Goal: Task Accomplishment & Management: Manage account settings

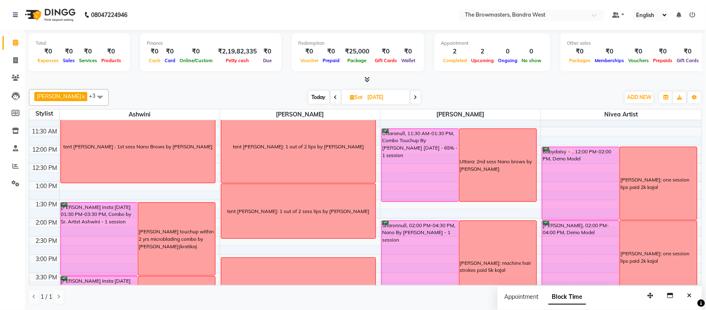
scroll to position [125, 0]
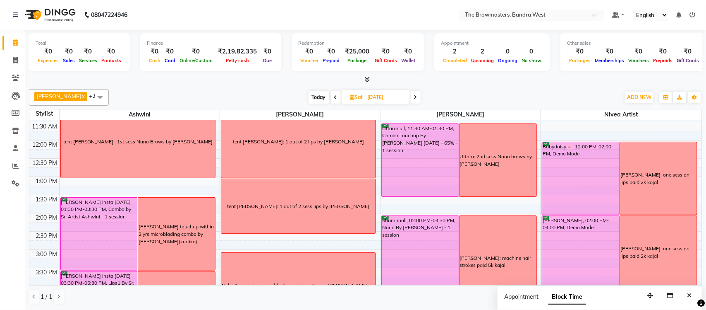
click at [338, 98] on icon at bounding box center [335, 97] width 3 height 5
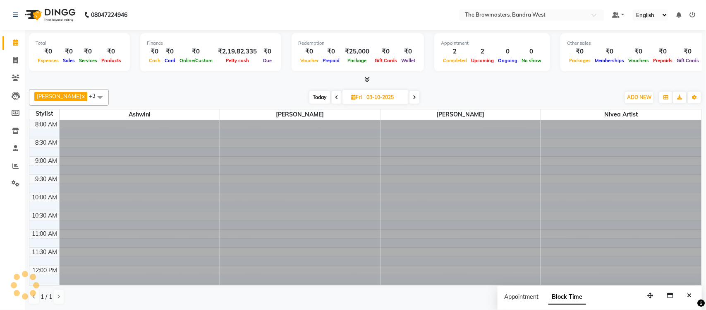
scroll to position [111, 0]
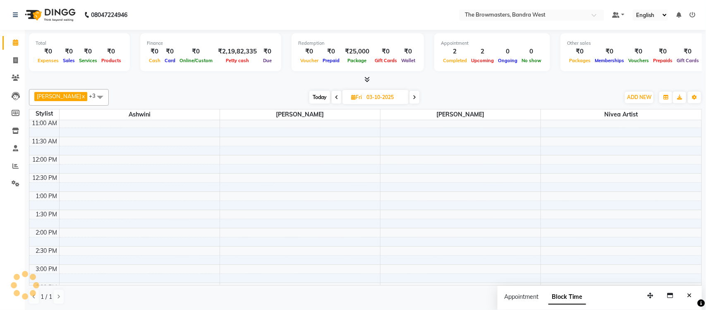
click at [338, 98] on icon at bounding box center [336, 97] width 3 height 5
type input "[DATE]"
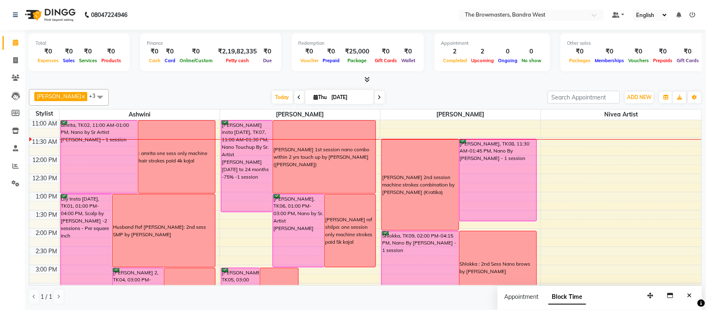
scroll to position [111, 0]
click at [321, 100] on span "Thu" at bounding box center [320, 97] width 17 height 6
select select "10"
select select "2025"
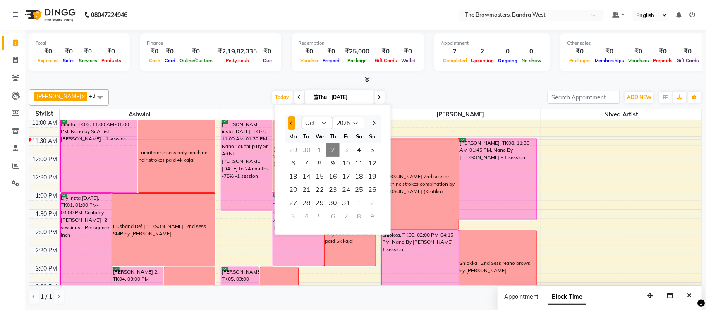
click at [293, 123] on span "Previous month" at bounding box center [292, 122] width 3 height 3
select select "9"
click at [243, 87] on div "Ashmeey Singghai x Ashwini x Roshani x Nivea Artist x +3 Select All Ashmeey Sin…" at bounding box center [365, 197] width 673 height 222
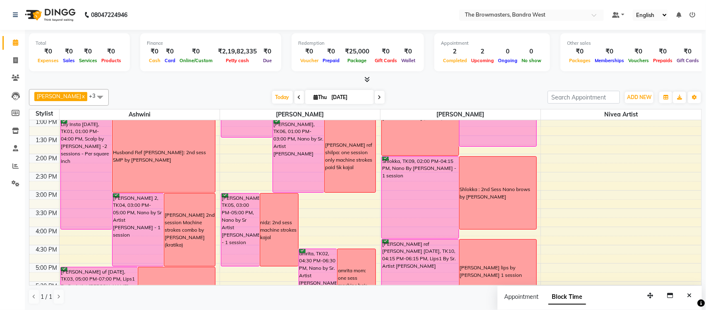
scroll to position [191, 0]
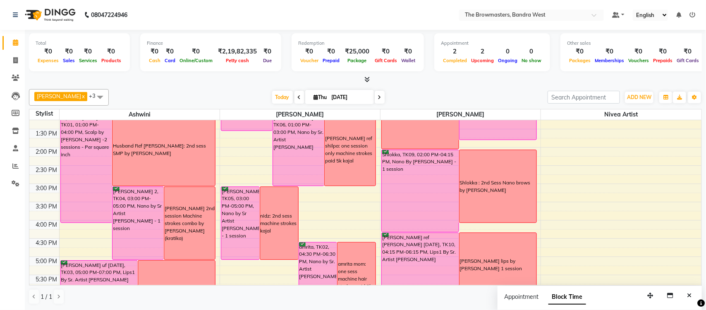
click at [382, 99] on span at bounding box center [380, 97] width 10 height 13
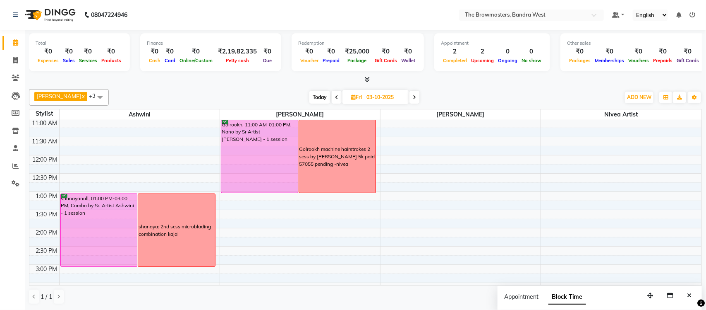
click at [420, 96] on span at bounding box center [415, 97] width 10 height 13
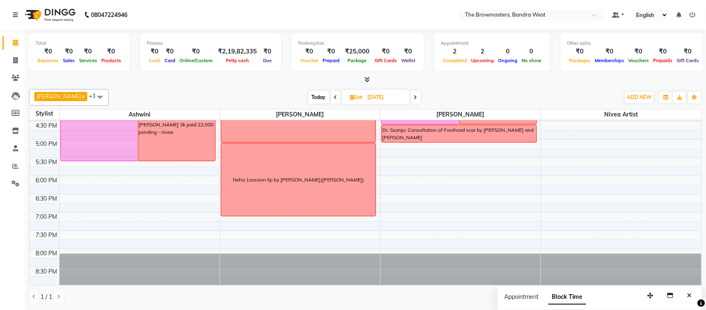
scroll to position [298, 0]
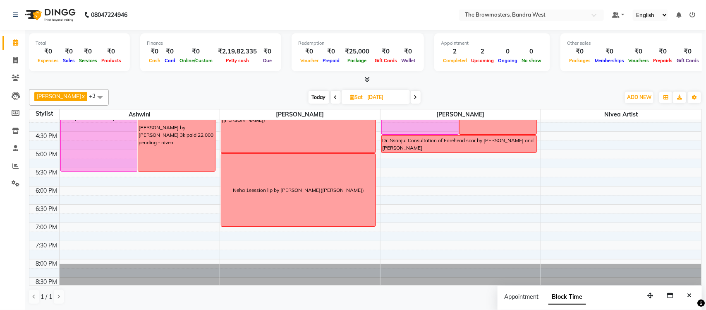
click at [416, 99] on icon at bounding box center [415, 97] width 3 height 5
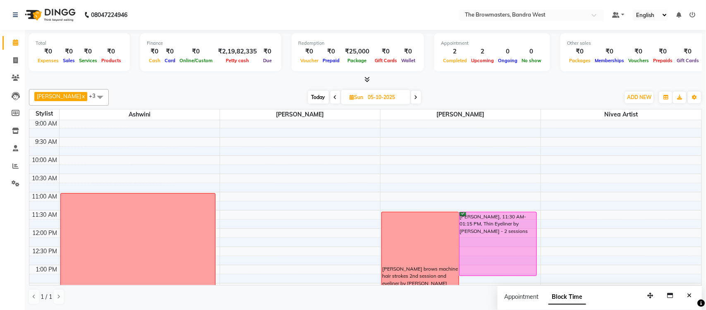
scroll to position [137, 0]
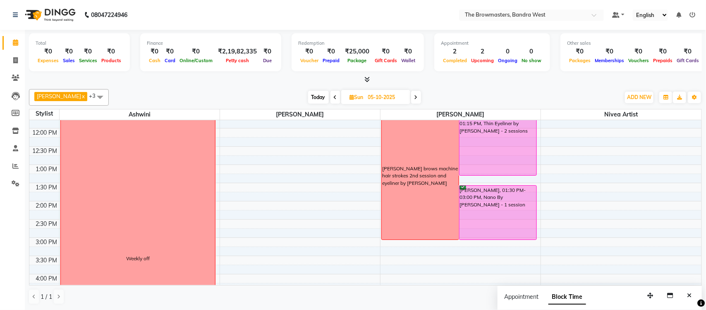
click at [324, 94] on span "Today" at bounding box center [318, 97] width 21 height 13
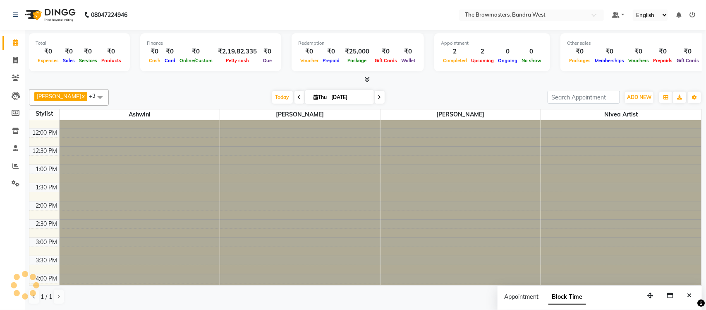
scroll to position [111, 0]
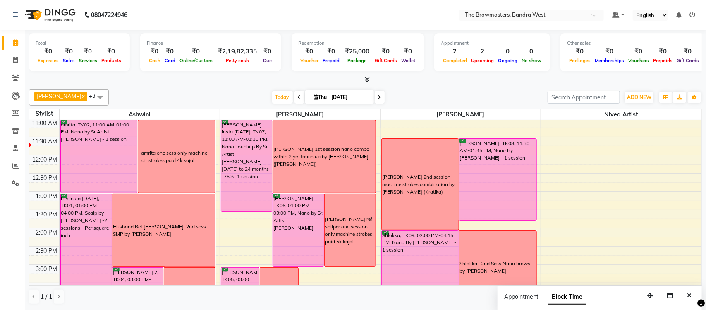
click at [376, 99] on span at bounding box center [380, 97] width 10 height 13
type input "03-10-2025"
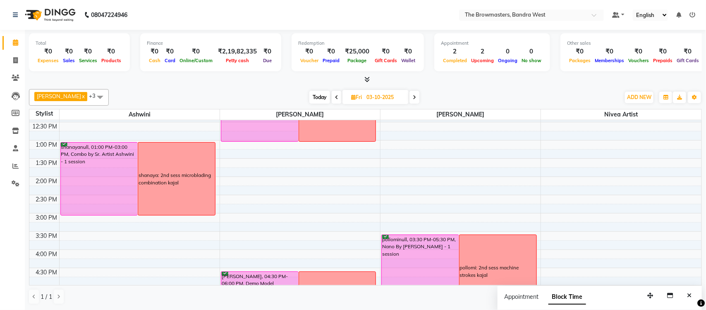
scroll to position [166, 0]
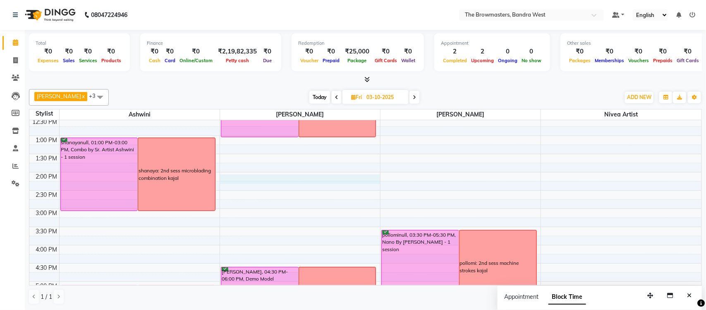
click at [267, 177] on div "8:00 AM 8:30 AM 9:00 AM 9:30 AM 10:00 AM 10:30 AM 11:00 AM 11:30 AM 12:00 PM 12…" at bounding box center [365, 190] width 673 height 473
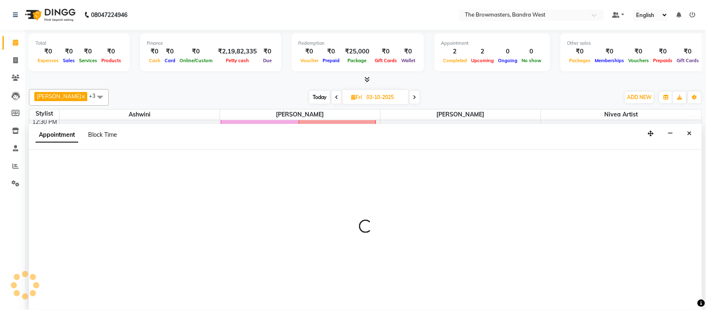
select select "64307"
select select "tentative"
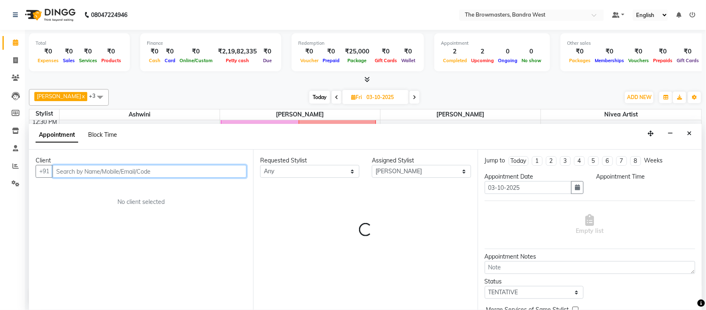
click at [112, 134] on span "Block Time" at bounding box center [102, 134] width 29 height 7
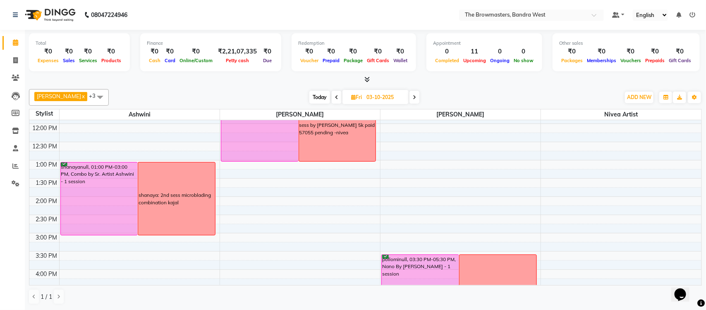
scroll to position [143, 0]
click at [299, 199] on div "8:00 AM 8:30 AM 9:00 AM 9:30 AM 10:00 AM 10:30 AM 11:00 AM 11:30 AM 12:00 PM 12…" at bounding box center [365, 213] width 673 height 473
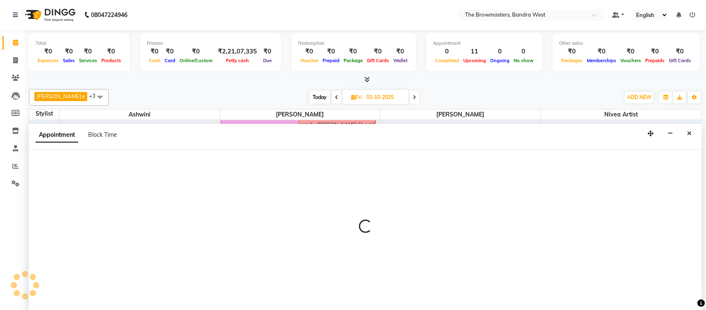
select select "64307"
select select "tentative"
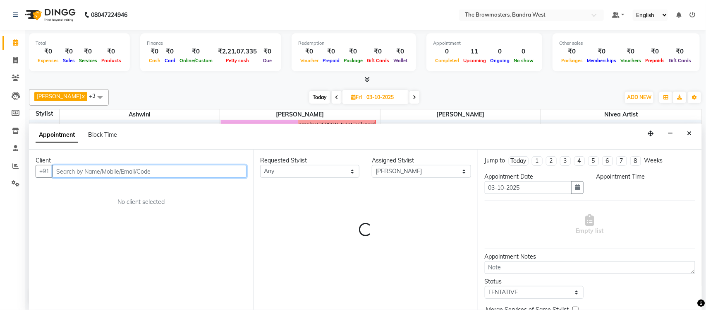
select select "840"
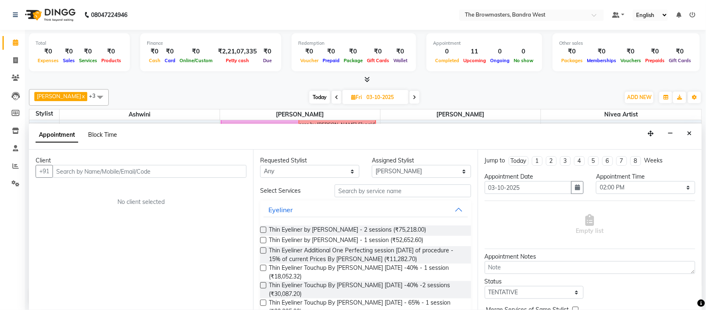
click at [97, 136] on span "Block Time" at bounding box center [102, 134] width 29 height 7
select select "64307"
select select "840"
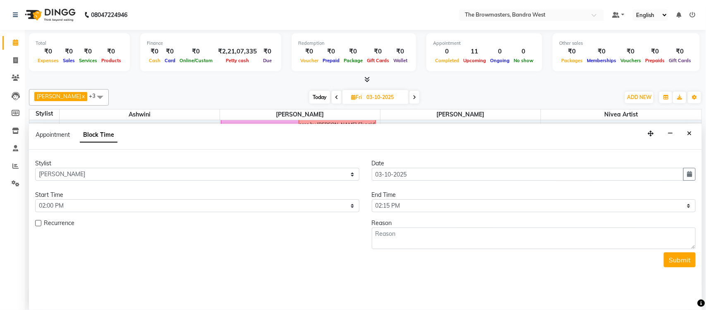
scroll to position [111, 0]
click at [387, 202] on select "Select 09:00 AM 09:15 AM 09:30 AM 09:45 AM 10:00 AM 10:15 AM 10:30 AM 10:45 AM …" at bounding box center [534, 205] width 324 height 13
click at [405, 208] on select "Select 09:00 AM 09:15 AM 09:30 AM 09:45 AM 10:00 AM 10:15 AM 10:30 AM 10:45 AM …" at bounding box center [534, 205] width 324 height 13
select select "960"
click at [372, 199] on select "Select 09:00 AM 09:15 AM 09:30 AM 09:45 AM 10:00 AM 10:15 AM 10:30 AM 10:45 AM …" at bounding box center [534, 205] width 324 height 13
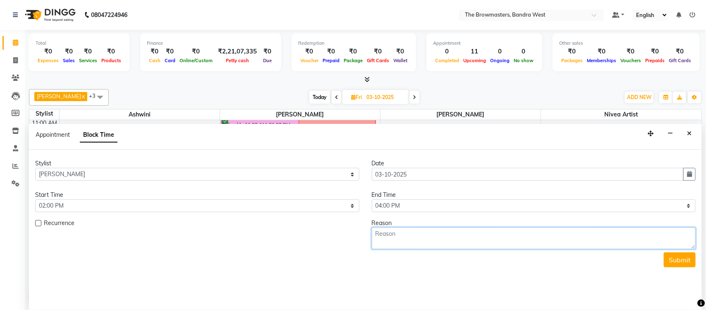
click at [392, 238] on textarea at bounding box center [534, 238] width 324 height 22
click at [694, 130] on button "Close" at bounding box center [690, 133] width 12 height 13
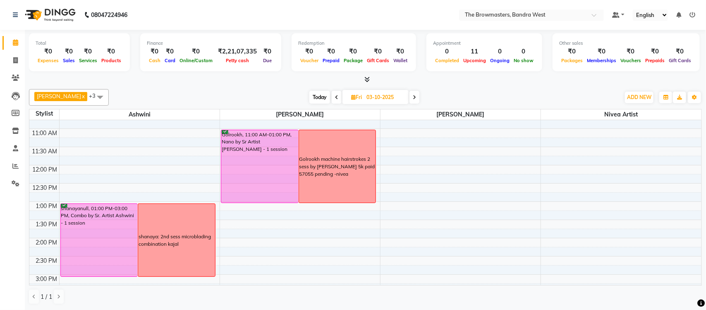
scroll to position [100, 0]
click at [305, 204] on td at bounding box center [380, 206] width 643 height 9
select select "64307"
select select "tentative"
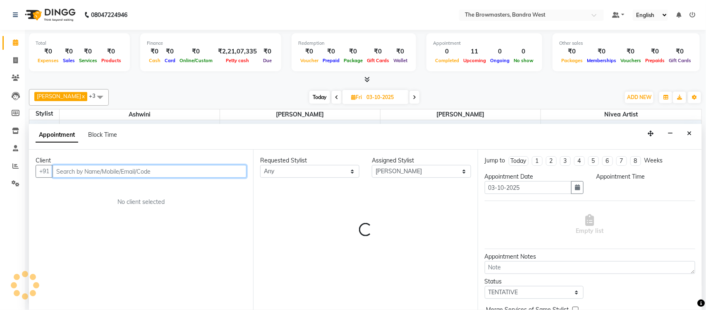
select select "765"
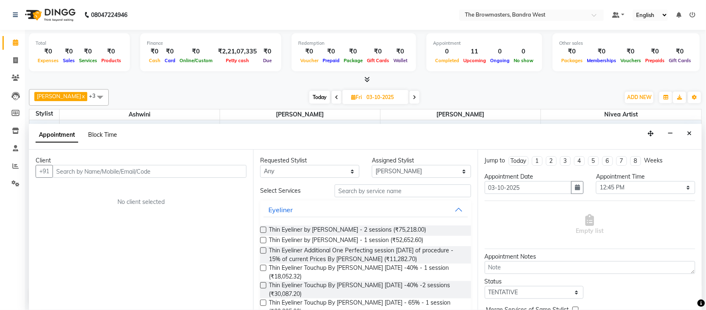
click at [101, 136] on span "Block Time" at bounding box center [102, 134] width 29 height 7
select select "64307"
select select "765"
select select "780"
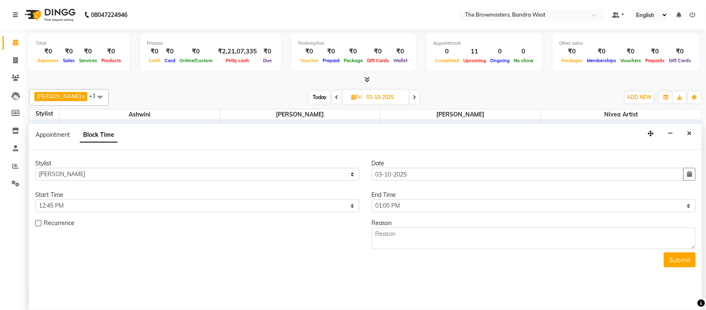
scroll to position [111, 0]
click at [102, 208] on select "Select 09:00 AM 09:15 AM 09:30 AM 09:45 AM 10:00 AM 10:15 AM 10:30 AM 10:45 AM …" at bounding box center [197, 205] width 324 height 13
select select "780"
click at [35, 199] on select "Select 09:00 AM 09:15 AM 09:30 AM 09:45 AM 10:00 AM 10:15 AM 10:30 AM 10:45 AM …" at bounding box center [197, 205] width 324 height 13
click at [387, 211] on select "Select 09:00 AM 09:15 AM 09:30 AM 09:45 AM 10:00 AM 10:15 AM 10:30 AM 10:45 AM …" at bounding box center [534, 205] width 324 height 13
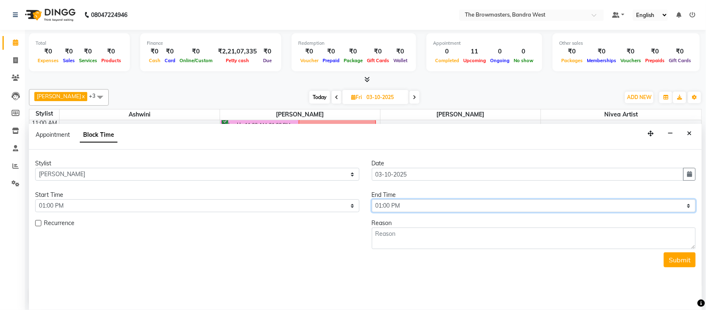
select select "900"
click at [372, 199] on select "Select 09:00 AM 09:15 AM 09:30 AM 09:45 AM 10:00 AM 10:15 AM 10:30 AM 10:45 AM …" at bounding box center [534, 205] width 324 height 13
click at [413, 238] on textarea at bounding box center [534, 238] width 324 height 22
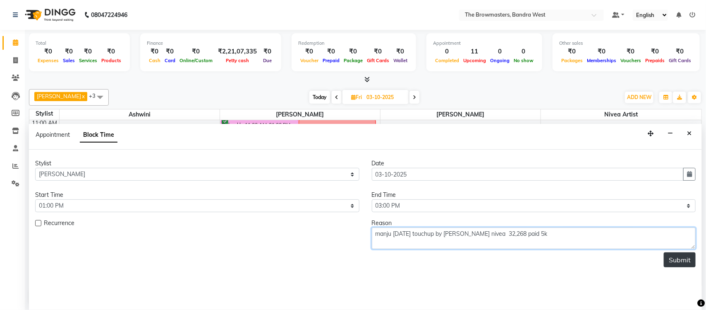
type textarea "manju [DATE] touchup by [PERSON_NAME] nivea 32,268 paid 5k"
click at [680, 264] on button "Submit" at bounding box center [680, 259] width 32 height 15
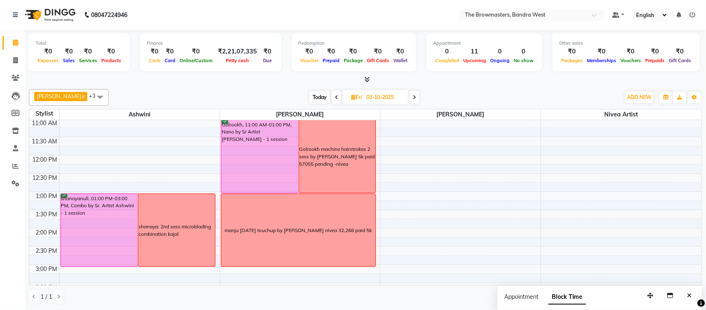
click at [223, 94] on div "Ashmeey Singghai x Ashwini x Roshani x Nivea Artist x +3 Select All [PERSON_NAM…" at bounding box center [365, 197] width 673 height 222
click at [320, 94] on span "Today" at bounding box center [320, 97] width 21 height 13
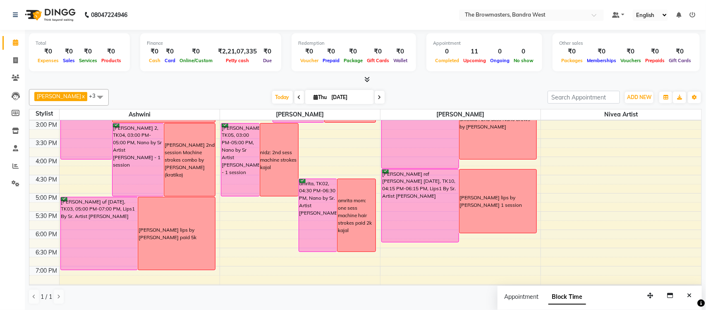
scroll to position [254, 0]
click at [381, 94] on span at bounding box center [380, 97] width 10 height 13
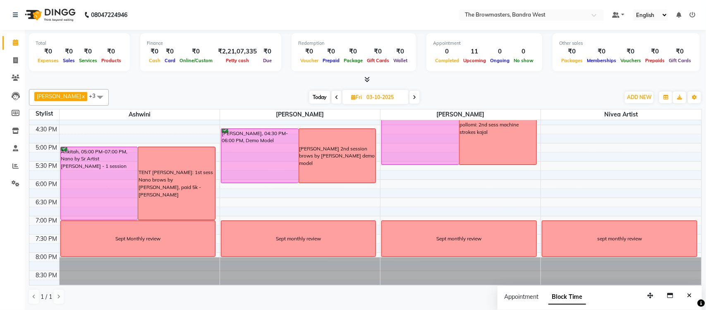
scroll to position [314, 0]
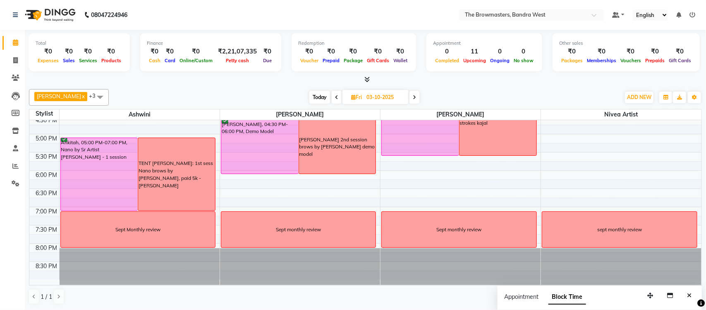
click at [416, 99] on icon at bounding box center [414, 97] width 3 height 5
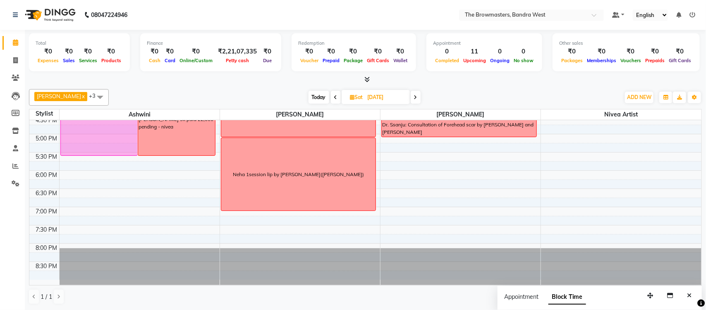
click at [320, 97] on span "Today" at bounding box center [319, 97] width 21 height 13
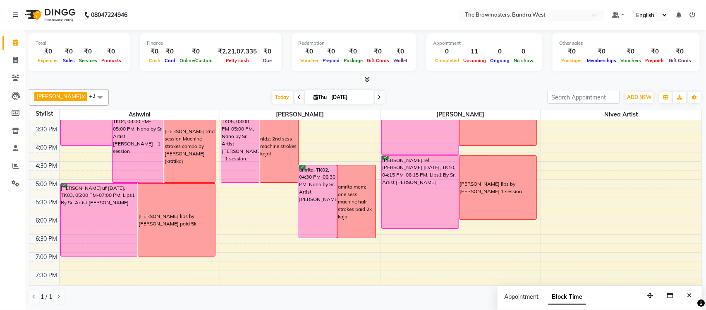
scroll to position [276, 0]
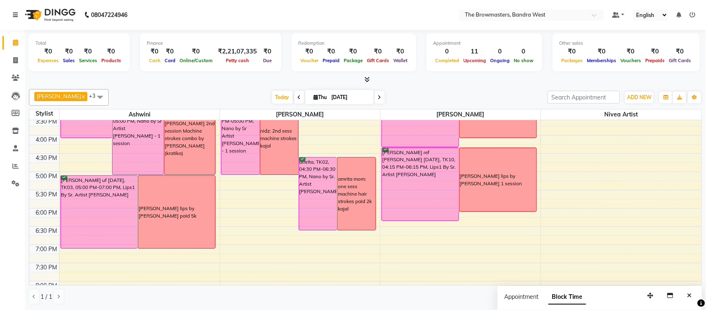
click at [382, 97] on span at bounding box center [380, 97] width 10 height 13
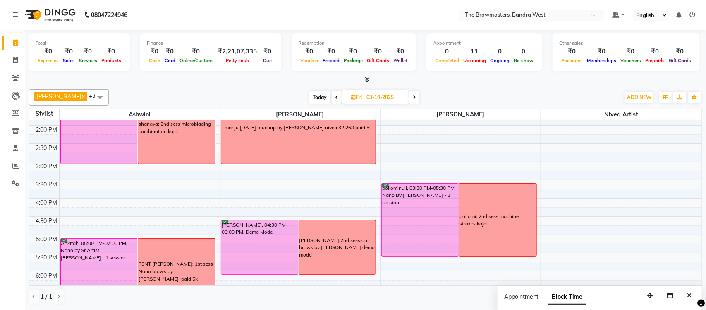
scroll to position [211, 0]
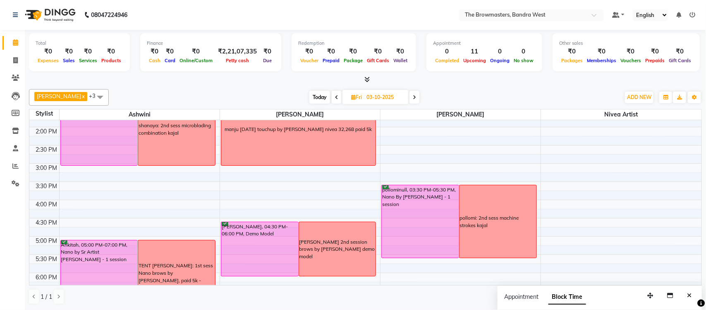
click at [340, 98] on span at bounding box center [337, 97] width 10 height 13
type input "[DATE]"
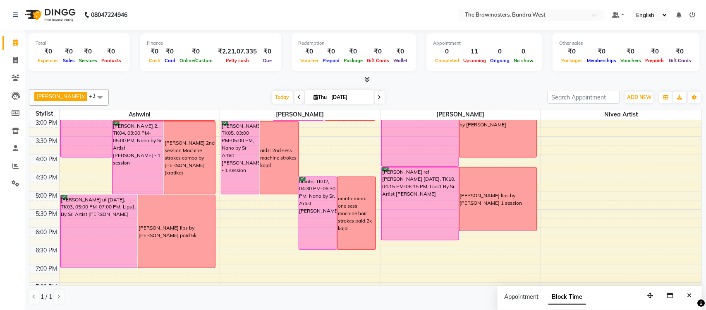
scroll to position [258, 0]
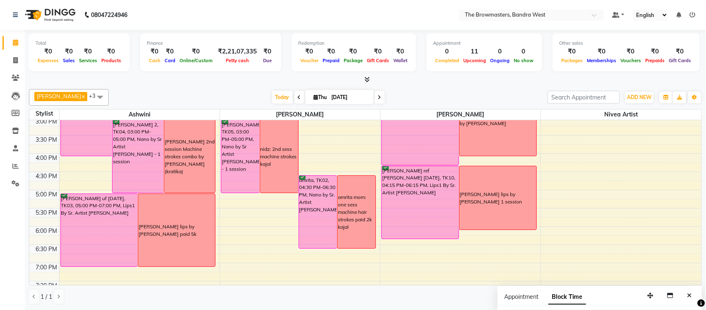
click at [116, 222] on div "[PERSON_NAME] uf [DATE], TK03, 05:00 PM-07:00 PM, Lips1 By Sr. Artist [PERSON_N…" at bounding box center [99, 230] width 77 height 72
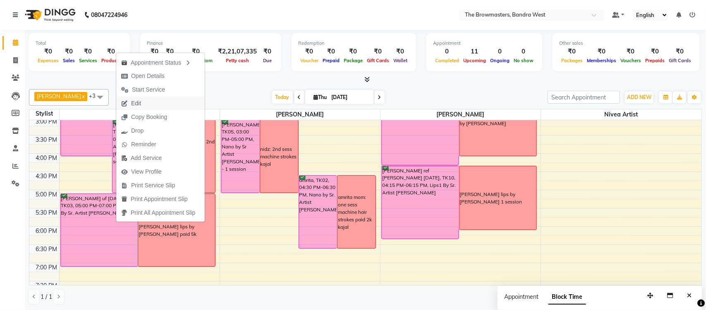
click at [144, 107] on span "Edit" at bounding box center [131, 103] width 30 height 14
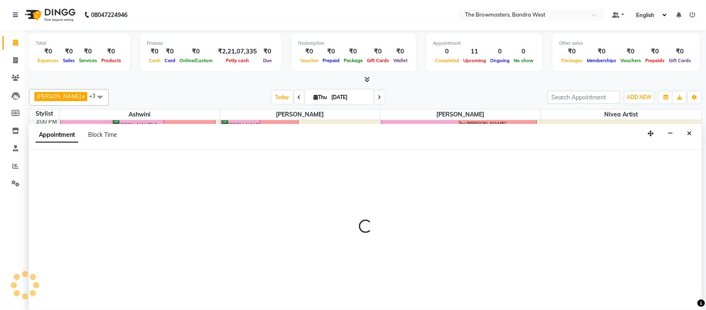
select select "tentative"
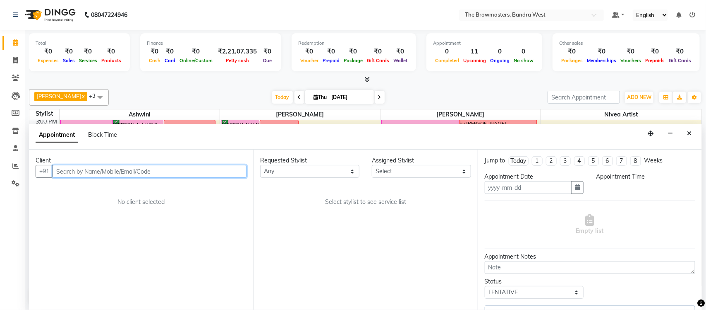
type input "[DATE]"
select select "confirm booking"
select select "1020"
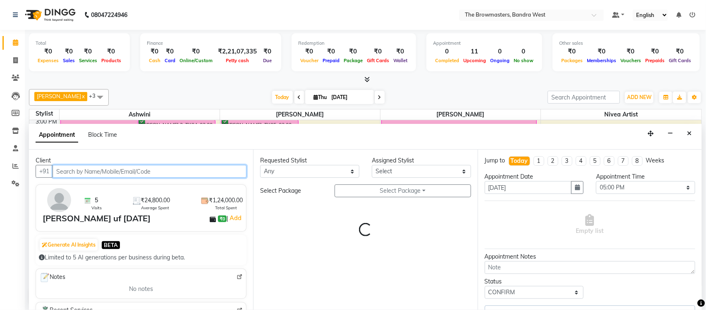
select select "64306"
select select "3501"
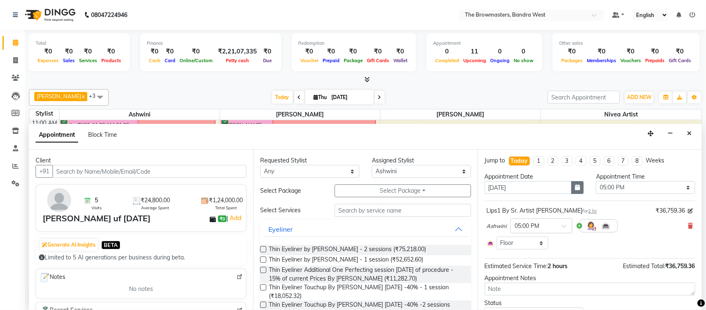
click at [580, 186] on icon "button" at bounding box center [577, 187] width 5 height 6
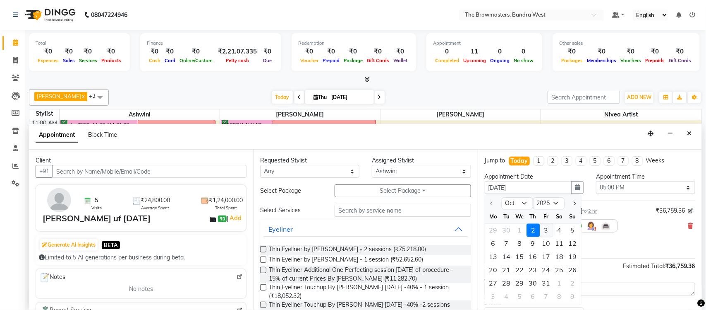
click at [549, 231] on div "3" at bounding box center [546, 229] width 13 height 13
type input "03-10-2025"
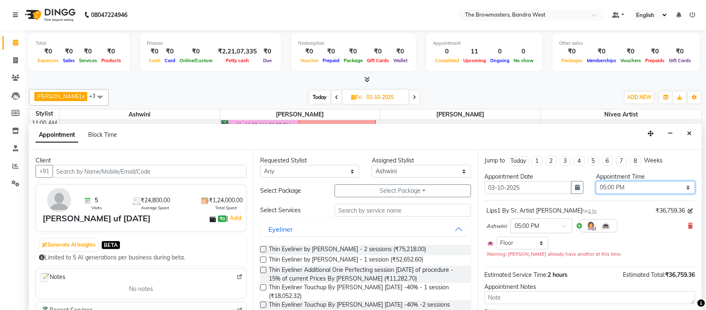
click at [613, 184] on select "Select 09:00 AM 09:15 AM 09:30 AM 09:45 AM 10:00 AM 10:15 AM 10:30 AM 10:45 AM …" at bounding box center [645, 187] width 99 height 13
select select "900"
click at [596, 181] on select "Select 09:00 AM 09:15 AM 09:30 AM 09:45 AM 10:00 AM 10:15 AM 10:30 AM 10:45 AM …" at bounding box center [645, 187] width 99 height 13
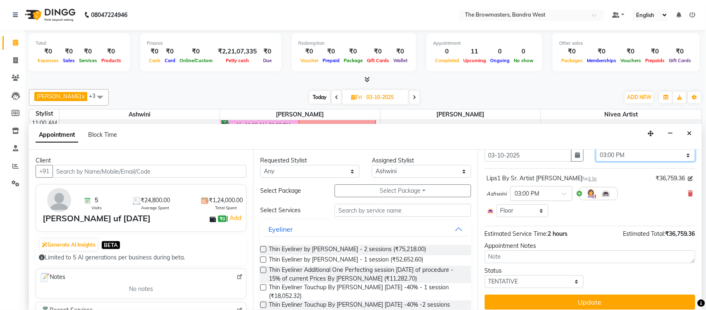
scroll to position [38, 0]
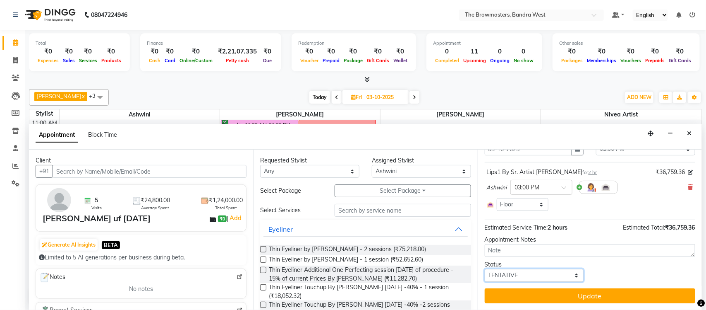
click at [538, 270] on select "Select TENTATIVE CONFIRM UPCOMING" at bounding box center [534, 275] width 99 height 13
select select "confirm booking"
click at [485, 269] on select "Select TENTATIVE CONFIRM UPCOMING" at bounding box center [534, 275] width 99 height 13
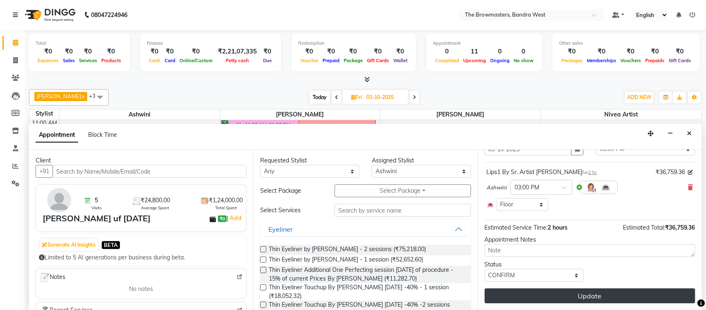
click at [588, 293] on button "Update" at bounding box center [590, 295] width 211 height 15
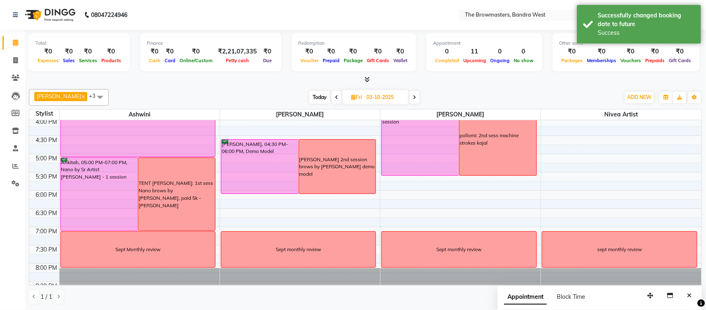
scroll to position [295, 0]
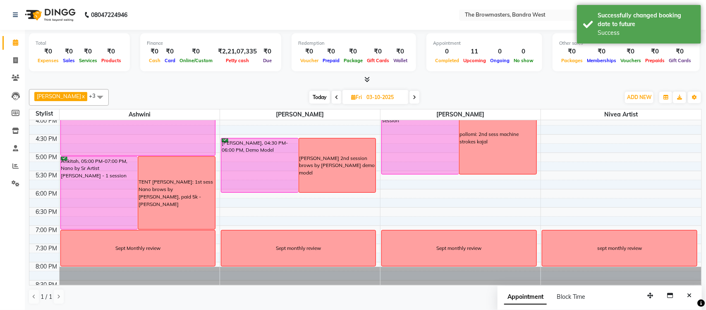
click at [166, 247] on div "Sept Monthly review" at bounding box center [138, 248] width 155 height 36
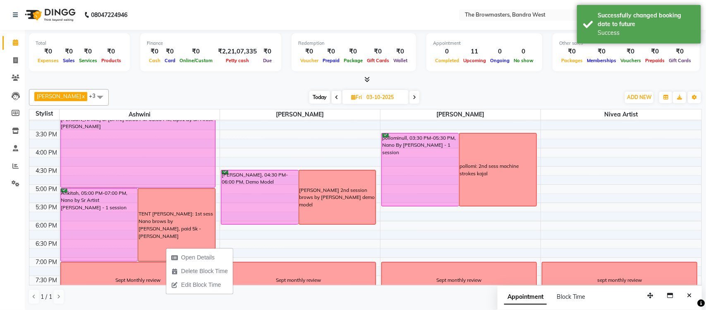
scroll to position [253, 0]
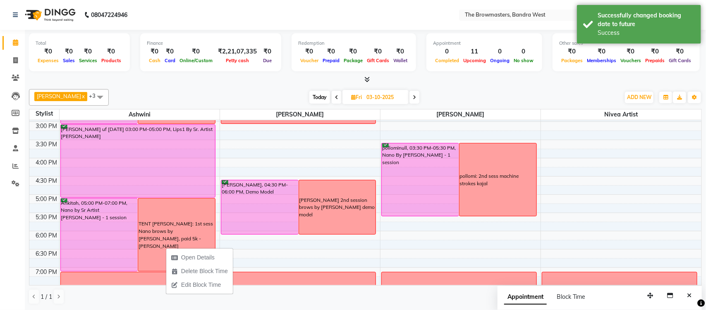
click at [336, 97] on icon at bounding box center [336, 97] width 3 height 5
type input "[DATE]"
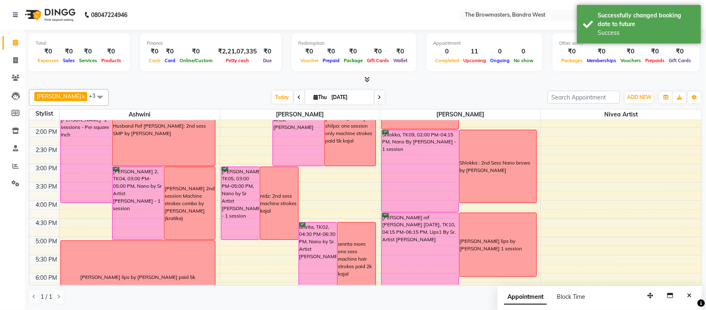
scroll to position [314, 0]
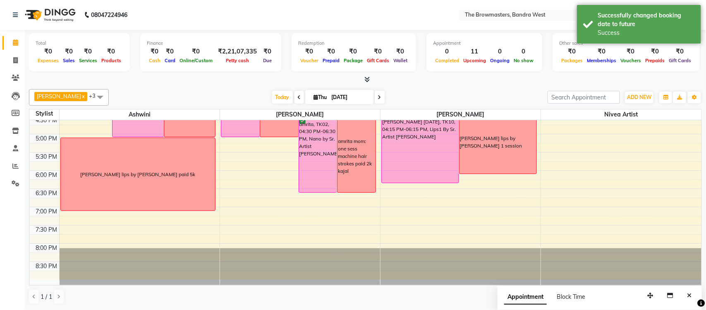
click at [159, 185] on div "[PERSON_NAME] lips by [PERSON_NAME] paid 5k" at bounding box center [138, 174] width 155 height 72
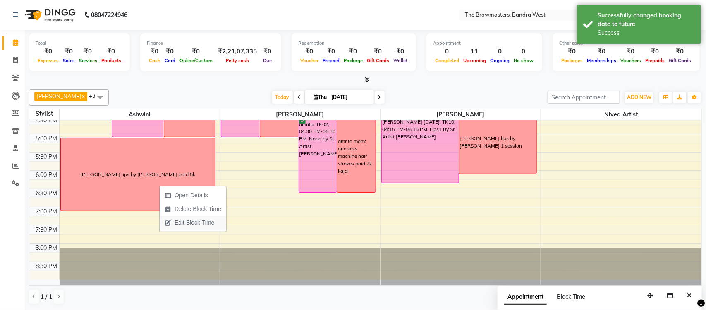
click at [188, 221] on span "Edit Block Time" at bounding box center [195, 222] width 40 height 9
select select "64306"
select select "1020"
select select "1140"
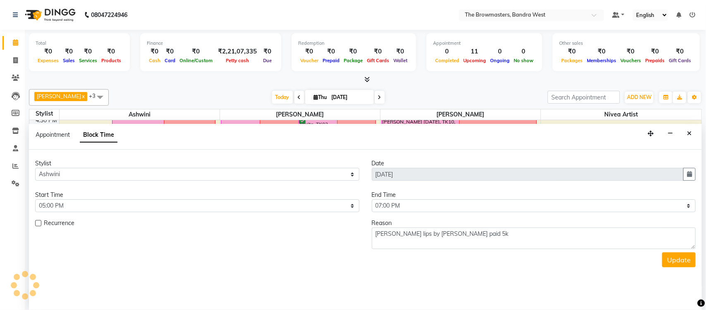
scroll to position [111, 0]
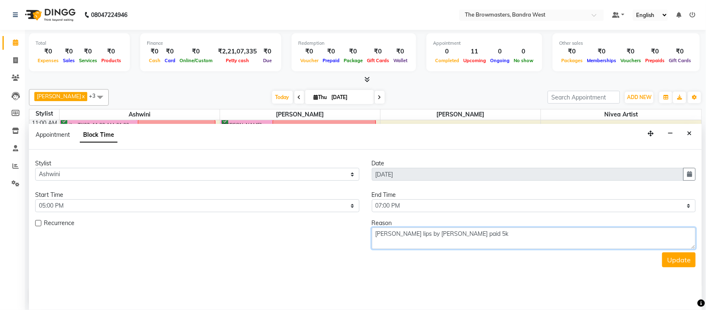
click at [471, 239] on textarea "[PERSON_NAME] lips by [PERSON_NAME] paid 5k" at bounding box center [534, 238] width 324 height 22
click at [688, 137] on button "Close" at bounding box center [690, 133] width 12 height 13
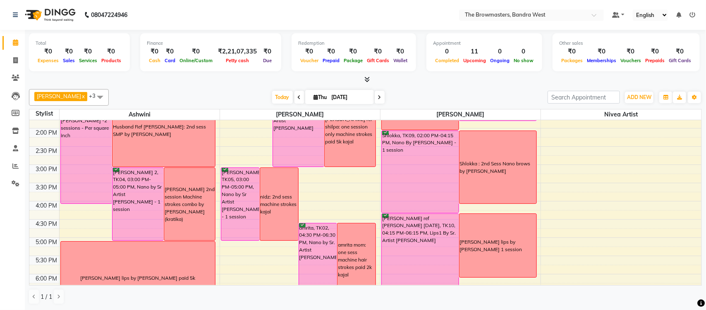
scroll to position [314, 0]
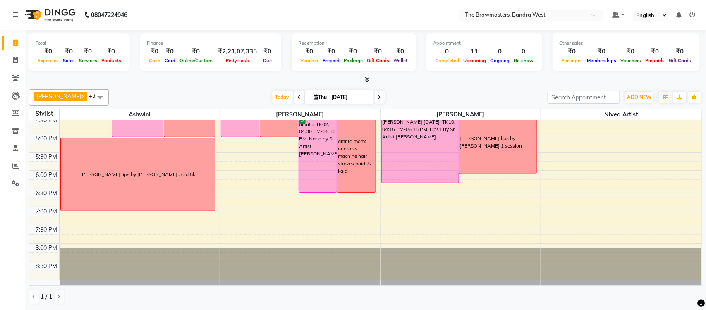
click at [159, 189] on div "[PERSON_NAME] lips by [PERSON_NAME] paid 5k" at bounding box center [138, 174] width 155 height 72
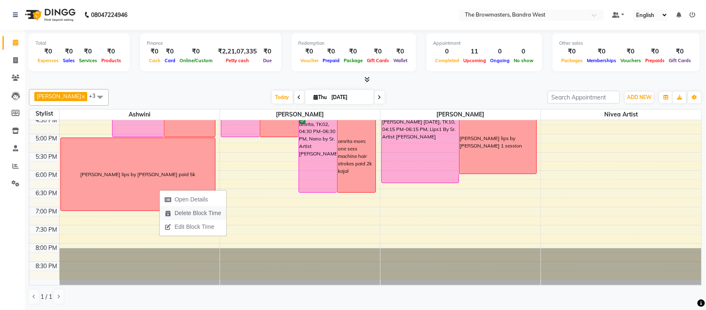
click at [193, 210] on span "Delete Block Time" at bounding box center [198, 213] width 47 height 9
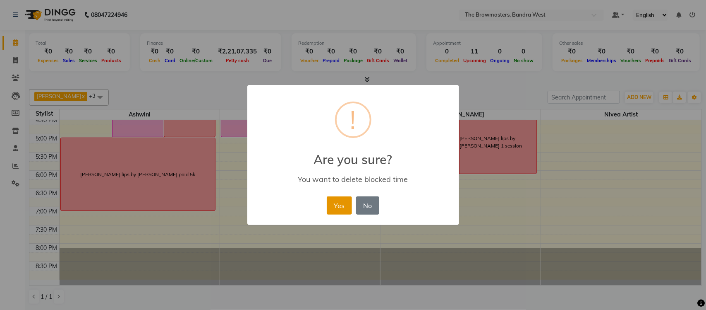
click at [336, 205] on button "Yes" at bounding box center [339, 205] width 25 height 18
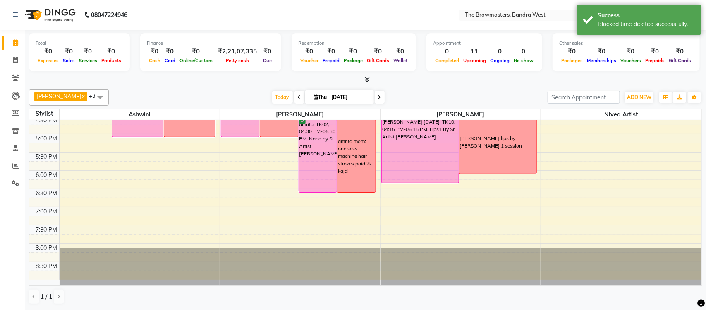
click at [379, 97] on icon at bounding box center [379, 97] width 3 height 5
type input "03-10-2025"
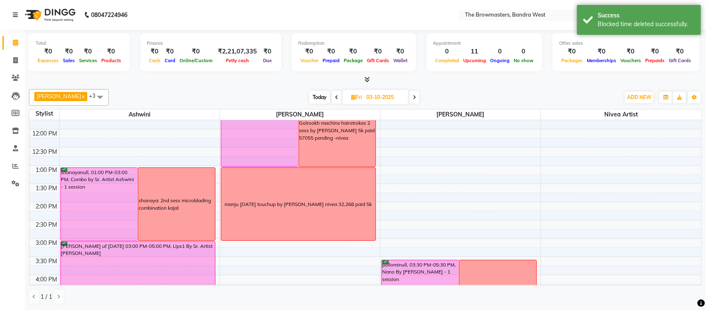
scroll to position [137, 0]
click at [214, 161] on div "8:00 AM 8:30 AM 9:00 AM 9:30 AM 10:00 AM 10:30 AM 11:00 AM 11:30 AM 12:00 PM 12…" at bounding box center [365, 219] width 673 height 473
select select "64306"
select select "tentative"
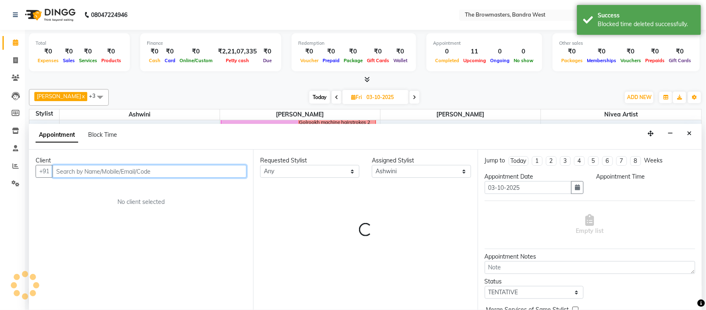
select select "765"
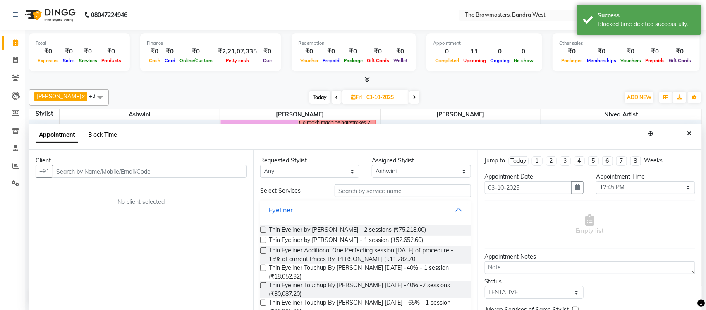
click at [96, 131] on span "Block Time" at bounding box center [102, 134] width 29 height 7
select select "64306"
select select "765"
select select "780"
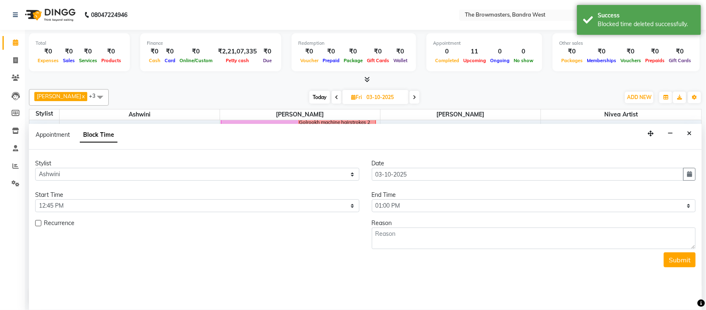
scroll to position [111, 0]
click at [88, 204] on select "Select 09:00 AM 09:15 AM 09:30 AM 09:45 AM 10:00 AM 10:15 AM 10:30 AM 10:45 AM …" at bounding box center [197, 205] width 324 height 13
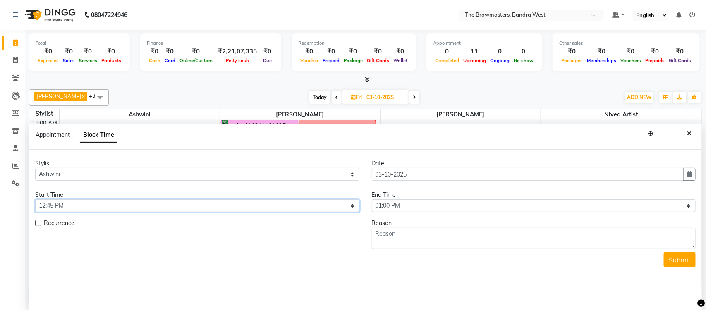
select select "900"
click at [35, 199] on select "Select 09:00 AM 09:15 AM 09:30 AM 09:45 AM 10:00 AM 10:15 AM 10:30 AM 10:45 AM …" at bounding box center [197, 205] width 324 height 13
click at [400, 211] on select "Select 09:00 AM 09:15 AM 09:30 AM 09:45 AM 10:00 AM 10:15 AM 10:30 AM 10:45 AM …" at bounding box center [534, 205] width 324 height 13
select select "1020"
click at [372, 199] on select "Select 09:00 AM 09:15 AM 09:30 AM 09:45 AM 10:00 AM 10:15 AM 10:30 AM 10:45 AM …" at bounding box center [534, 205] width 324 height 13
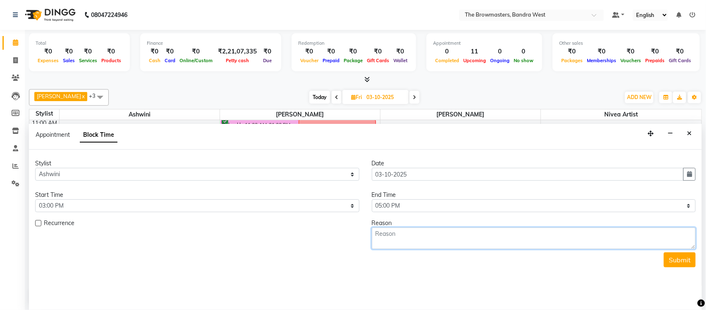
click at [410, 231] on textarea at bounding box center [534, 238] width 324 height 22
paste textarea "[PERSON_NAME] lips by [PERSON_NAME] paid 5k"
type textarea "[PERSON_NAME] lips by [PERSON_NAME] paid 5k 20k pending - [GEOGRAPHIC_DATA]"
click at [682, 256] on button "Submit" at bounding box center [680, 259] width 32 height 15
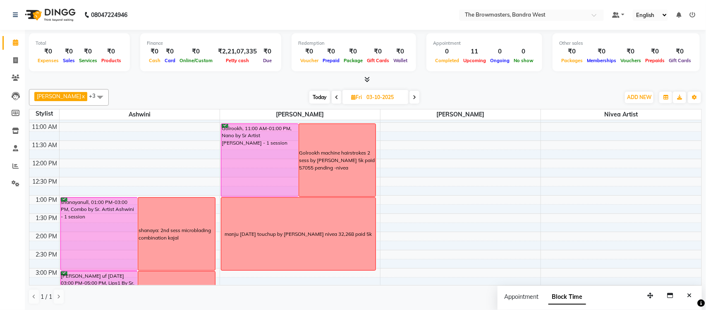
scroll to position [117, 0]
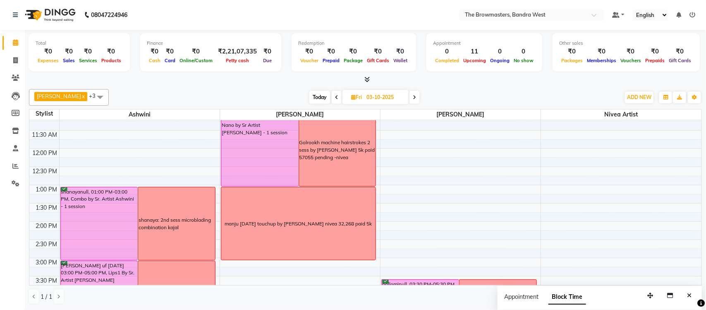
click at [284, 226] on div "manju [DATE] touchup by [PERSON_NAME] nivea 32,268 paid 5k" at bounding box center [298, 223] width 147 height 7
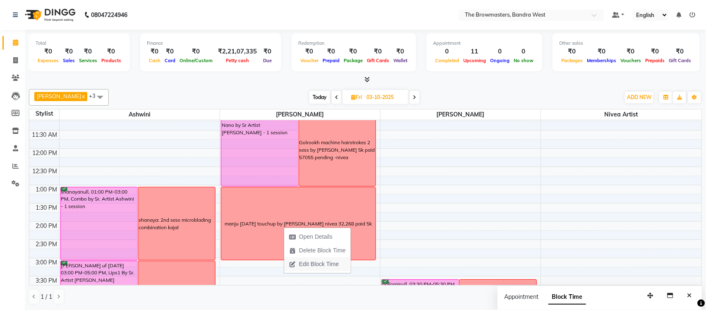
click at [331, 263] on span "Edit Block Time" at bounding box center [319, 264] width 40 height 9
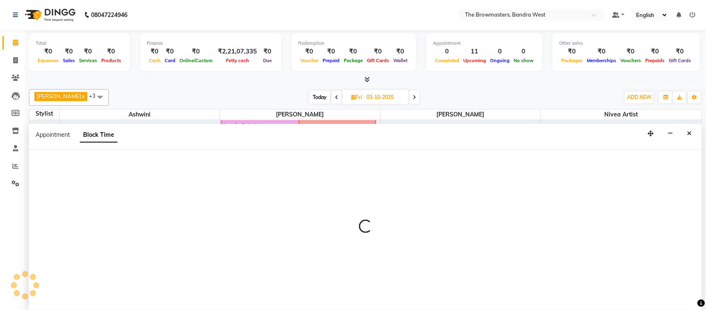
select select "64307"
select select "780"
select select "900"
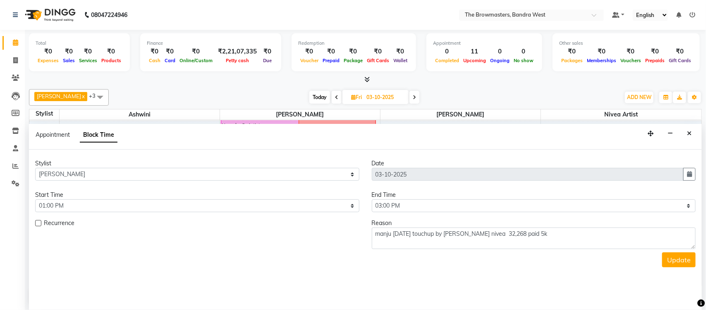
scroll to position [148, 0]
click at [502, 234] on textarea "manju [DATE] touchup by [PERSON_NAME] nivea 32,268 paid 5k" at bounding box center [534, 238] width 324 height 22
click at [502, 235] on textarea "manju [DATE] touchup by [PERSON_NAME] nivea 32,268 paid 5k" at bounding box center [534, 238] width 324 height 22
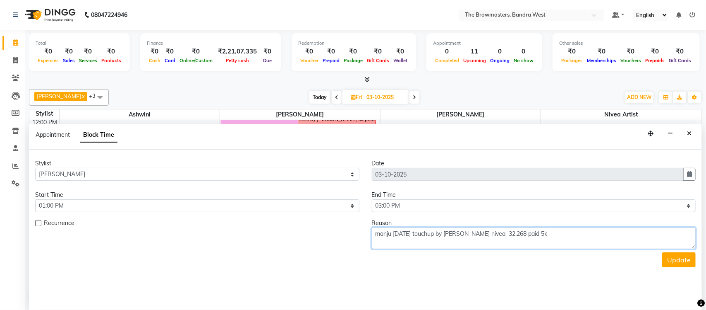
click at [502, 235] on textarea "manju [DATE] touchup by [PERSON_NAME] nivea 32,268 paid 5k" at bounding box center [534, 238] width 324 height 22
click at [686, 171] on button "button" at bounding box center [690, 174] width 12 height 13
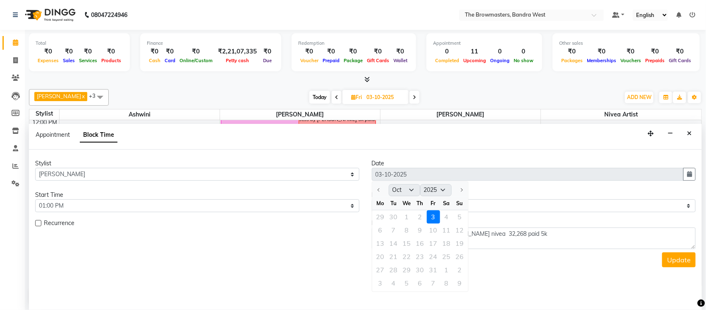
click at [458, 219] on div "29 30 1 2 3 4 5" at bounding box center [420, 216] width 96 height 13
click at [558, 154] on div "Stylist Select Ashmeey Singghai Ashwini [PERSON_NAME] Jyoti Kajal [PERSON_NAME]…" at bounding box center [365, 229] width 673 height 160
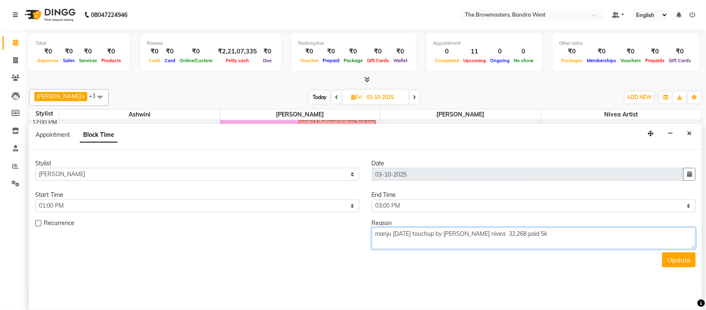
click at [557, 235] on textarea "manju [DATE] touchup by [PERSON_NAME] nivea 32,268 paid 5k" at bounding box center [534, 238] width 324 height 22
click at [689, 134] on icon "Close" at bounding box center [689, 133] width 5 height 6
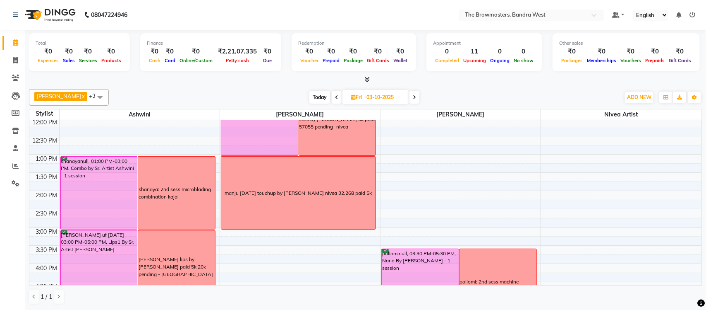
click at [415, 95] on icon at bounding box center [414, 97] width 3 height 5
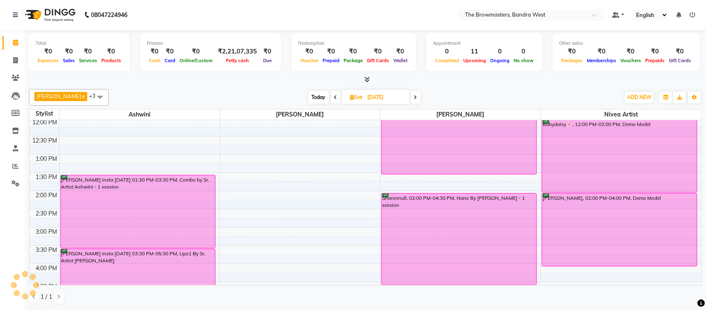
click at [421, 98] on span at bounding box center [416, 97] width 10 height 13
type input "05-10-2025"
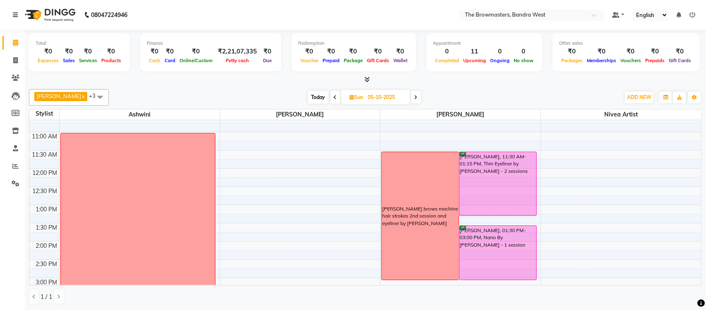
scroll to position [200, 0]
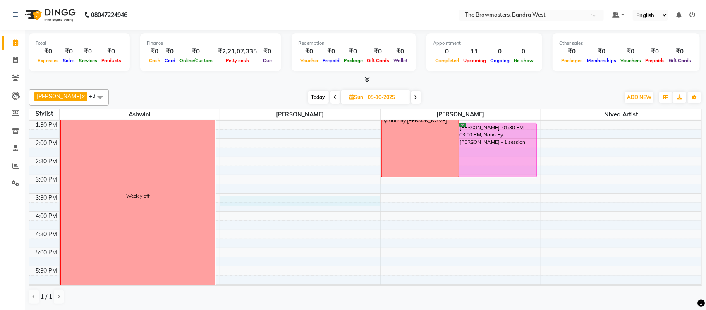
click at [315, 197] on div "8:00 AM 8:30 AM 9:00 AM 9:30 AM 10:00 AM 10:30 AM 11:00 AM 11:30 AM 12:00 PM 12…" at bounding box center [365, 156] width 673 height 473
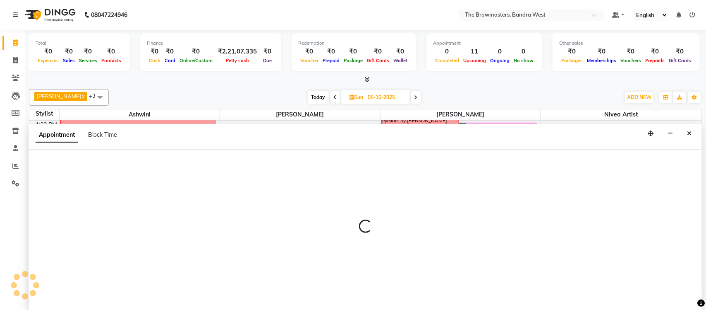
select select "64307"
select select "tentative"
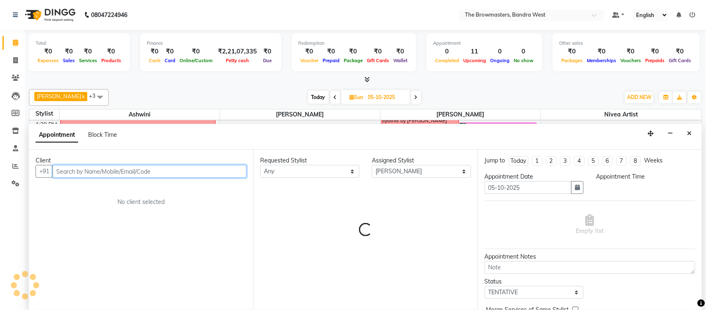
select select "930"
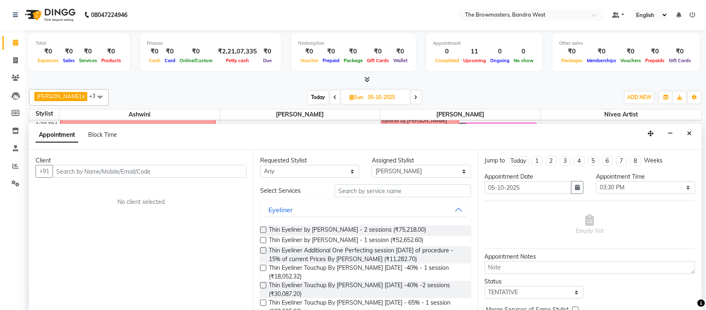
click at [118, 135] on div "Appointment Block Time" at bounding box center [81, 134] width 91 height 9
click at [99, 134] on span "Block Time" at bounding box center [102, 134] width 29 height 7
select select "64307"
select select "930"
select select "945"
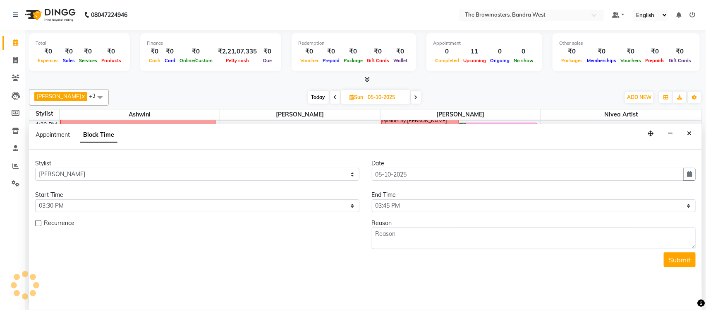
scroll to position [148, 0]
click at [490, 257] on div "Submit" at bounding box center [365, 259] width 661 height 15
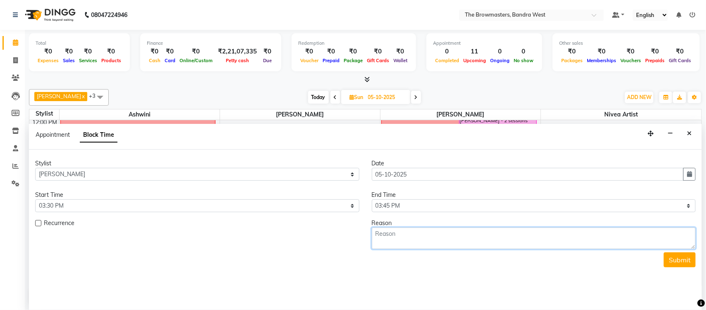
click at [478, 245] on textarea at bounding box center [534, 238] width 324 height 22
paste textarea "manju [DATE] touchup by [PERSON_NAME] nivea 32,268 paid 5k"
type textarea "manju [DATE] touchup by [PERSON_NAME] nivea 32,268 paid 5k"
click at [689, 259] on button "Submit" at bounding box center [680, 259] width 32 height 15
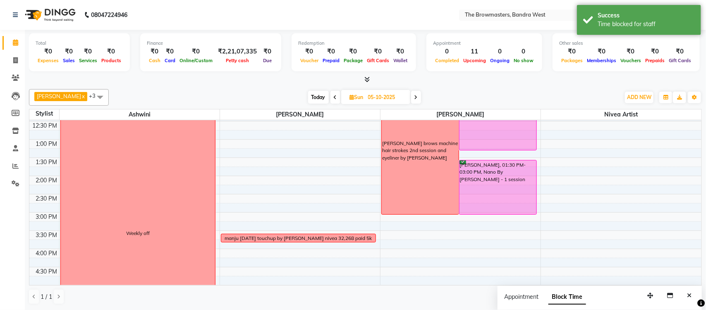
scroll to position [164, 0]
click at [344, 238] on div "manju [DATE] touchup by [PERSON_NAME] nivea 32,268 paid 5k" at bounding box center [298, 236] width 147 height 7
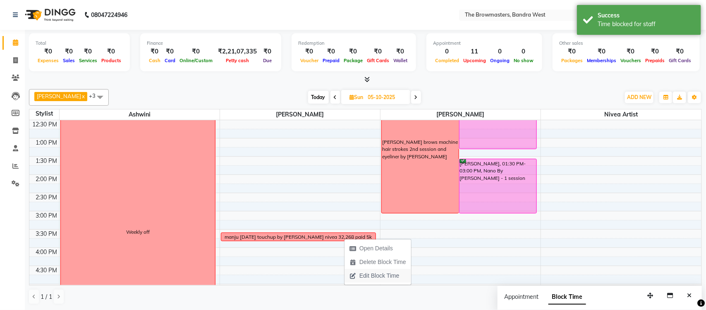
click at [385, 276] on span "Edit Block Time" at bounding box center [380, 275] width 40 height 9
select select "64307"
select select "930"
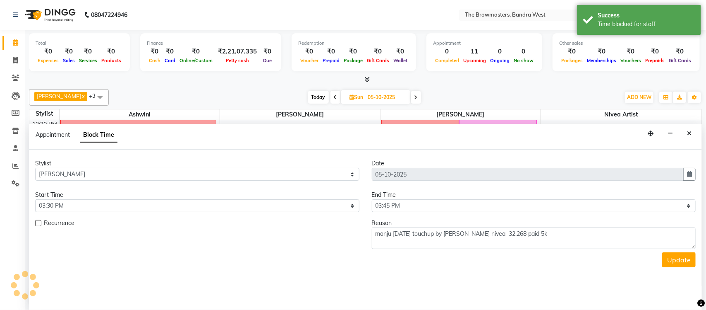
scroll to position [148, 0]
click at [403, 203] on select "Select 09:00 AM 09:15 AM 09:30 AM 09:45 AM 10:00 AM 10:15 AM 10:30 AM 10:45 AM …" at bounding box center [534, 205] width 324 height 13
select select "1050"
click at [372, 199] on select "Select 09:00 AM 09:15 AM 09:30 AM 09:45 AM 10:00 AM 10:15 AM 10:30 AM 10:45 AM …" at bounding box center [534, 205] width 324 height 13
click at [669, 259] on button "Update" at bounding box center [680, 259] width 34 height 15
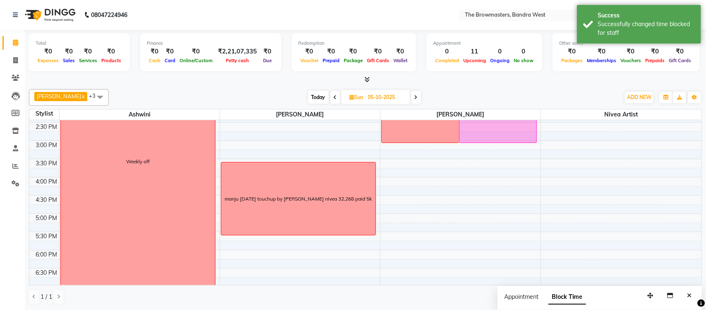
scroll to position [238, 0]
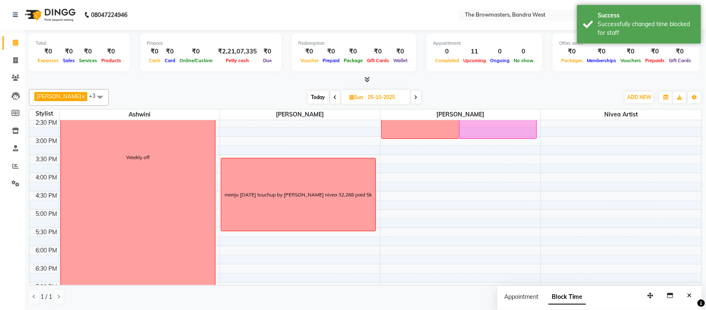
click at [340, 101] on span at bounding box center [336, 97] width 10 height 13
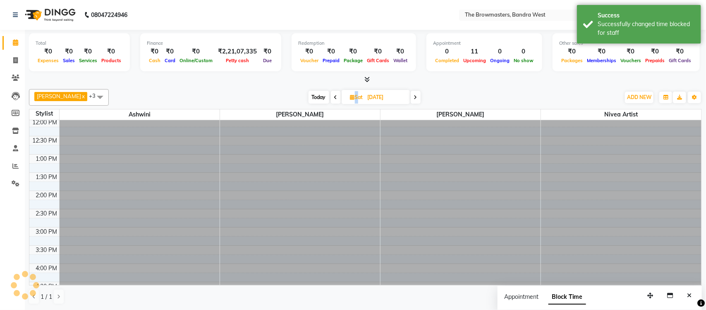
click at [340, 101] on span at bounding box center [336, 97] width 10 height 13
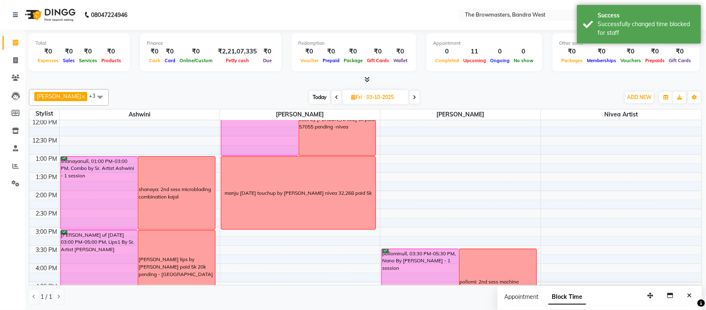
click at [296, 201] on div "manju [DATE] touchup by [PERSON_NAME] nivea 32,268 paid 5k" at bounding box center [298, 192] width 155 height 72
click at [328, 221] on span "Delete Block Time" at bounding box center [335, 224] width 47 height 9
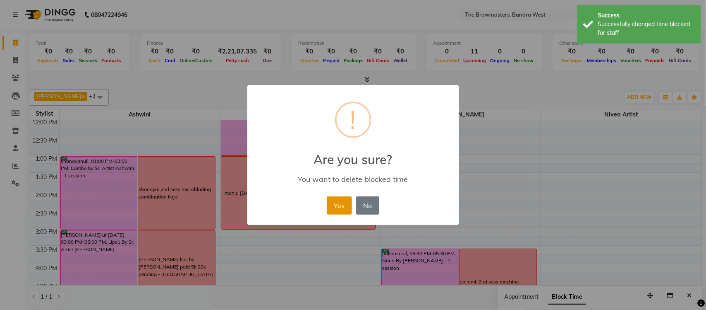
click at [348, 205] on button "Yes" at bounding box center [339, 205] width 25 height 18
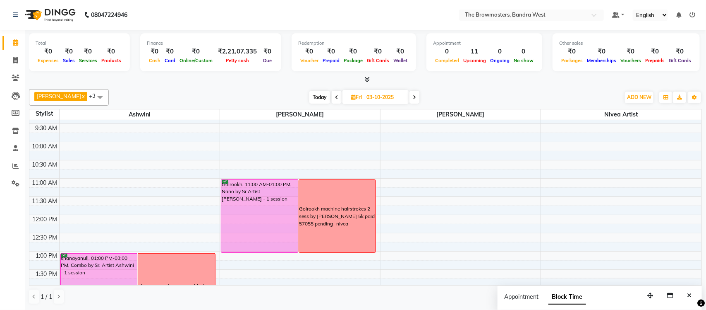
scroll to position [52, 0]
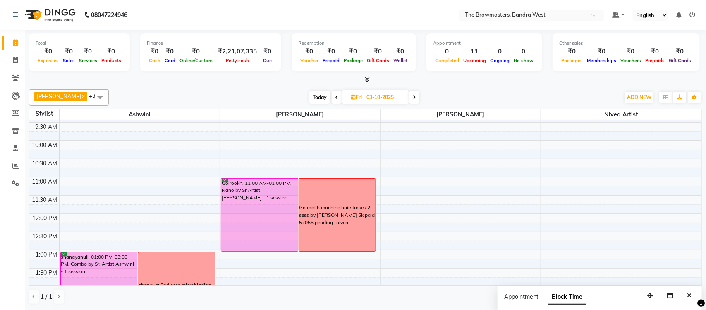
click at [418, 101] on span at bounding box center [415, 97] width 10 height 13
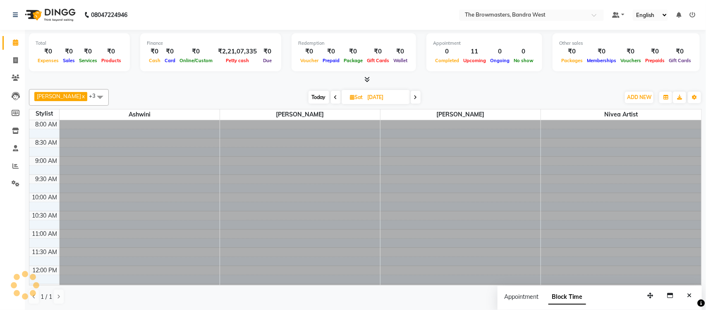
click at [418, 101] on span at bounding box center [416, 97] width 10 height 13
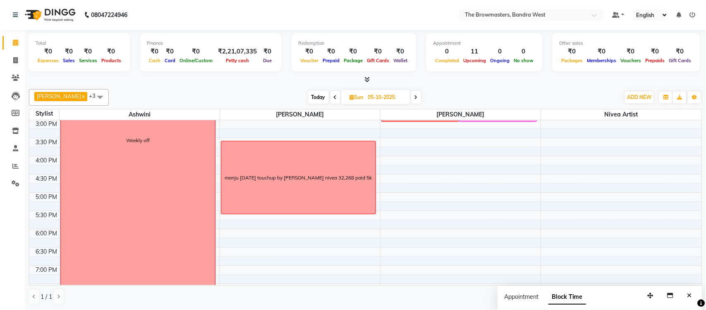
scroll to position [252, 0]
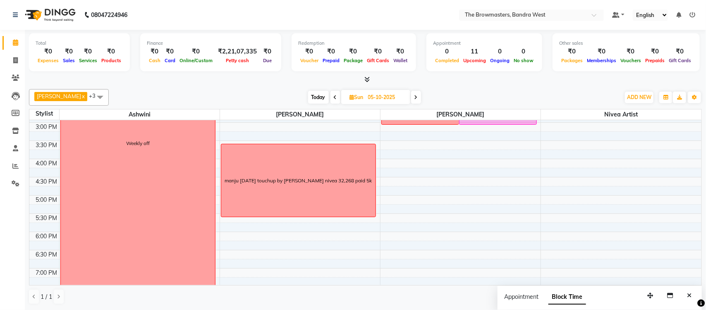
click at [337, 96] on icon at bounding box center [335, 97] width 3 height 5
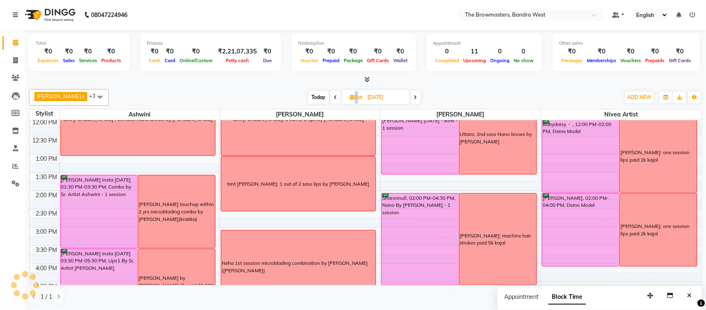
click at [338, 96] on icon at bounding box center [335, 97] width 3 height 5
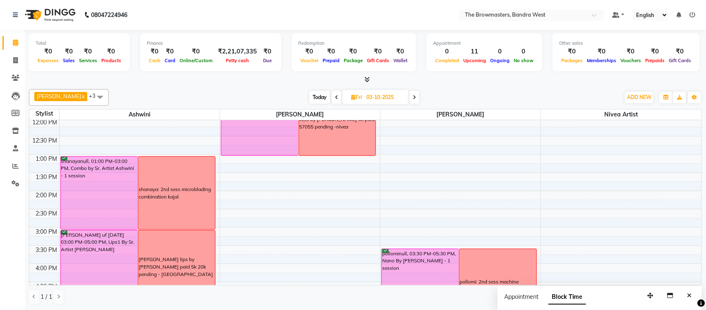
click at [339, 96] on icon at bounding box center [336, 97] width 3 height 5
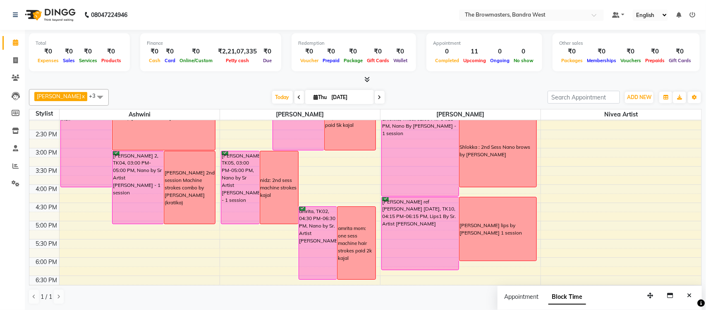
scroll to position [231, 0]
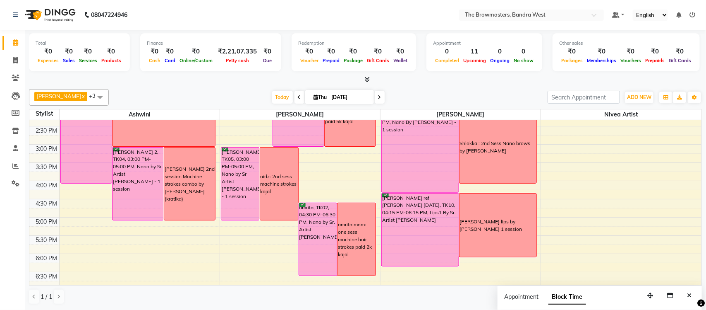
click at [379, 95] on icon at bounding box center [379, 97] width 3 height 5
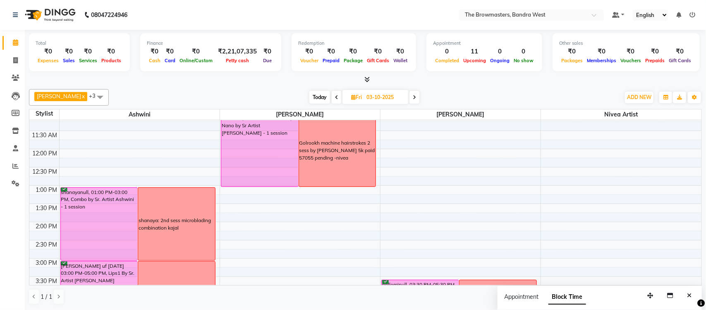
scroll to position [115, 0]
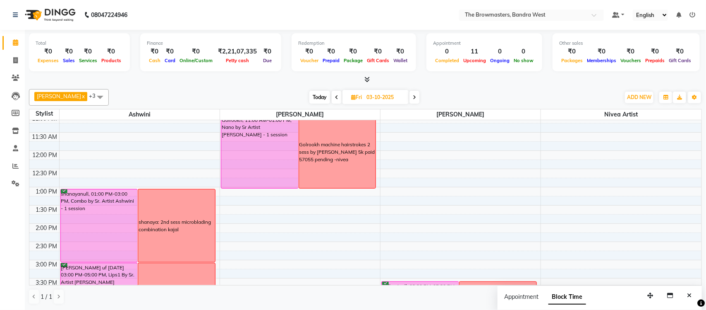
click at [420, 100] on span at bounding box center [415, 97] width 10 height 13
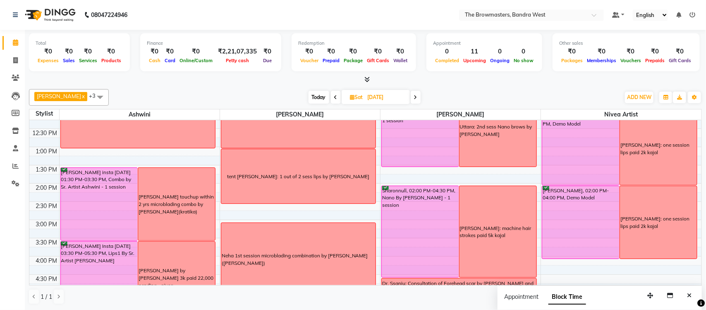
scroll to position [156, 0]
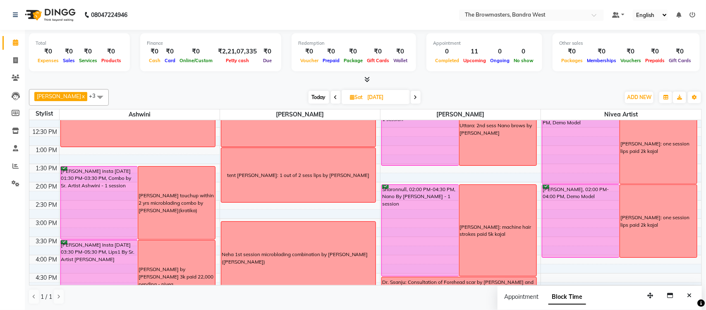
click at [421, 98] on span at bounding box center [416, 97] width 10 height 13
type input "05-10-2025"
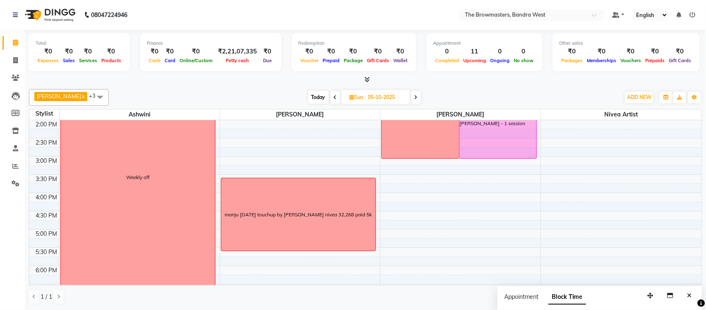
scroll to position [226, 0]
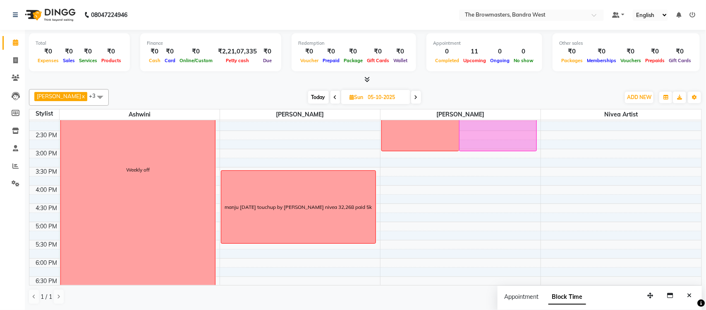
click at [286, 216] on div "manju [DATE] touchup by [PERSON_NAME] nivea 32,268 paid 5k" at bounding box center [298, 207] width 155 height 72
click at [334, 6] on nav "08047224946 Select Location × The Browmasters, Bandra West Default Panel My Pan…" at bounding box center [353, 15] width 706 height 30
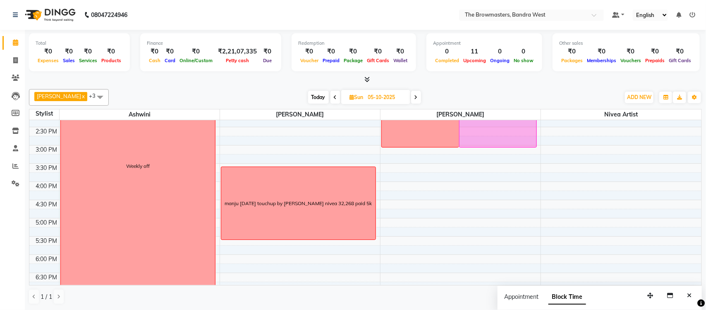
scroll to position [231, 0]
click at [17, 163] on icon at bounding box center [15, 166] width 6 height 6
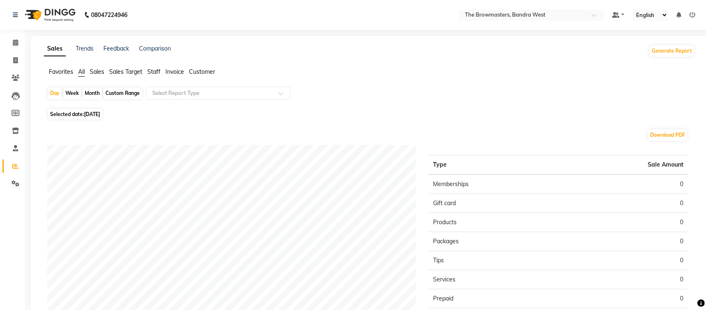
click at [156, 70] on span "Staff" at bounding box center [153, 71] width 13 height 7
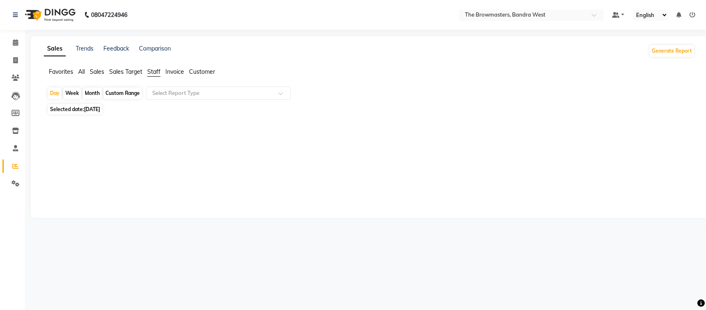
click at [92, 96] on div "Month" at bounding box center [92, 93] width 19 height 12
select select "10"
select select "2025"
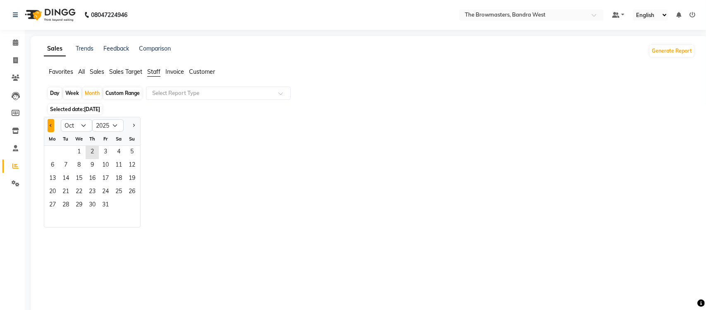
click at [50, 124] on span "Previous month" at bounding box center [51, 125] width 3 height 3
select select "9"
click at [73, 171] on span "10" at bounding box center [78, 165] width 13 height 13
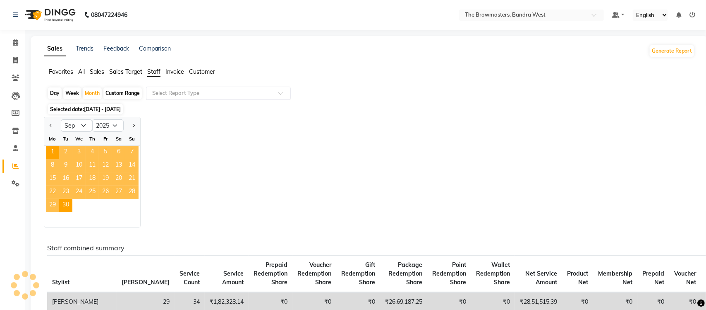
click at [165, 93] on input "text" at bounding box center [210, 93] width 119 height 8
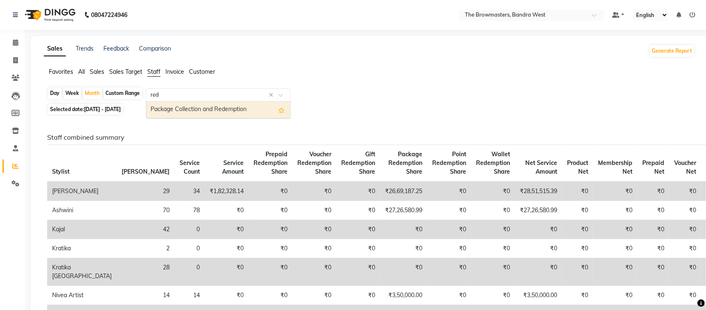
type input "rede"
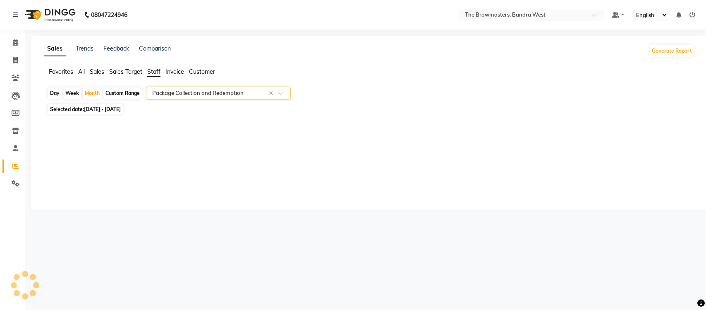
select select "full_report"
select select "csv"
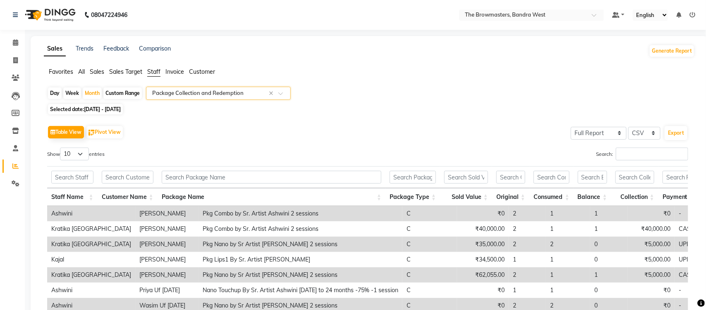
scroll to position [74, 0]
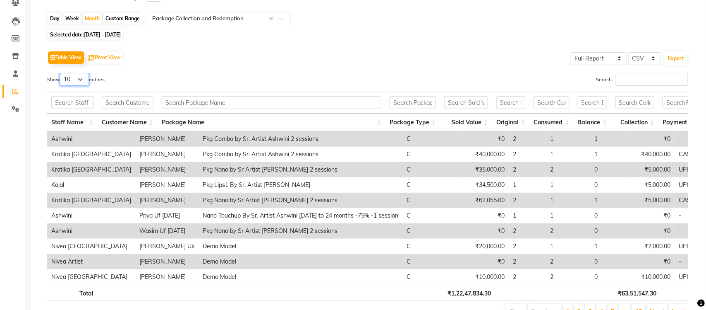
click at [68, 82] on select "10 25 50 100" at bounding box center [74, 79] width 29 height 13
select select "100"
click at [61, 73] on select "10 25 50 100" at bounding box center [74, 79] width 29 height 13
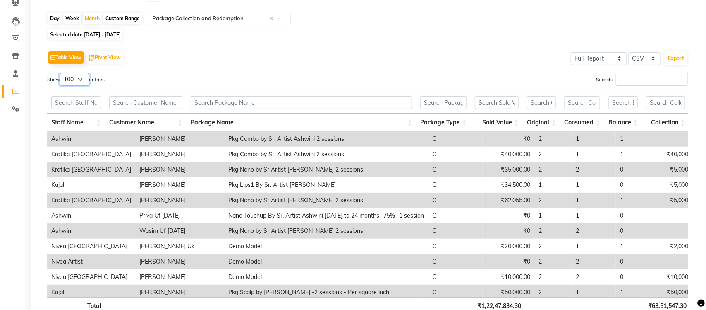
click at [67, 82] on select "10 25 50 100" at bounding box center [74, 79] width 29 height 13
click at [112, 73] on div "Show 10 25 50 100 entries" at bounding box center [204, 81] width 315 height 16
click at [82, 100] on input "text" at bounding box center [76, 102] width 50 height 13
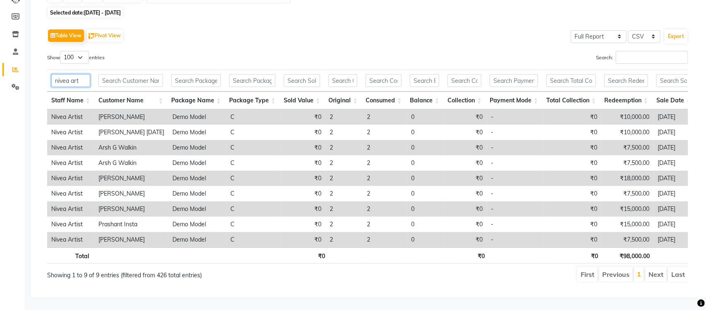
scroll to position [98, 0]
drag, startPoint x: 82, startPoint y: 77, endPoint x: 90, endPoint y: 77, distance: 8.3
click at [90, 77] on th "nivea art" at bounding box center [70, 81] width 47 height 22
type input "nivea art"
click at [121, 18] on div "Day Week Month Custom Range Select Report Type × Package Collection and Redempt…" at bounding box center [369, 139] width 651 height 299
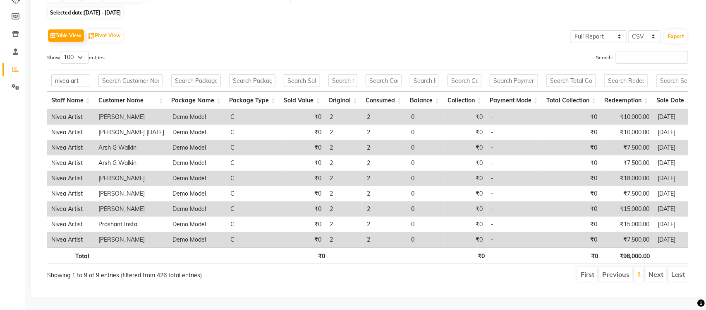
drag, startPoint x: 125, startPoint y: 12, endPoint x: 125, endPoint y: 17, distance: 5.0
click at [121, 11] on span "[DATE] - [DATE]" at bounding box center [102, 13] width 37 height 6
select select "9"
select select "2025"
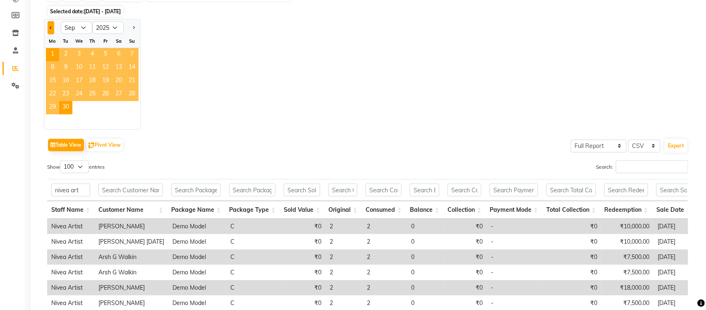
click at [48, 29] on button "Previous month" at bounding box center [51, 27] width 7 height 13
select select "8"
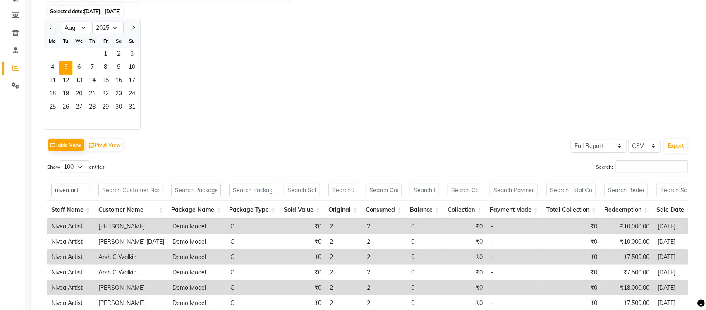
click at [69, 62] on span "5" at bounding box center [65, 67] width 13 height 13
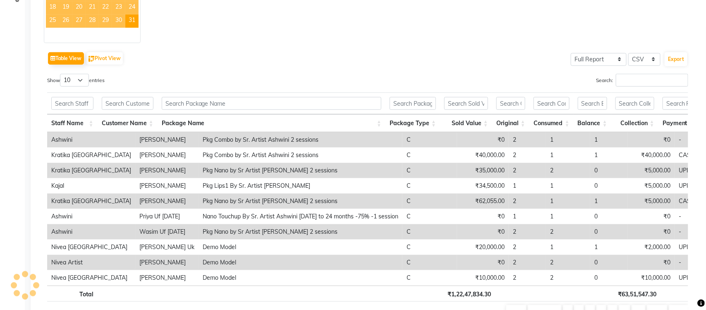
scroll to position [223, 0]
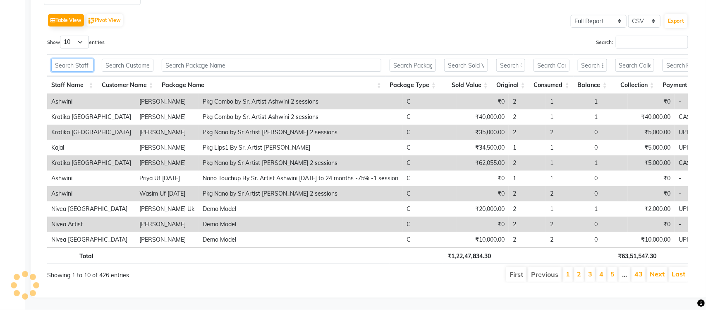
click at [67, 65] on input "text" at bounding box center [72, 65] width 42 height 13
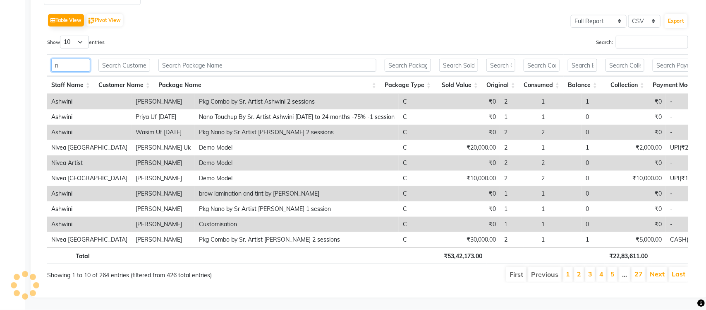
type input "ni"
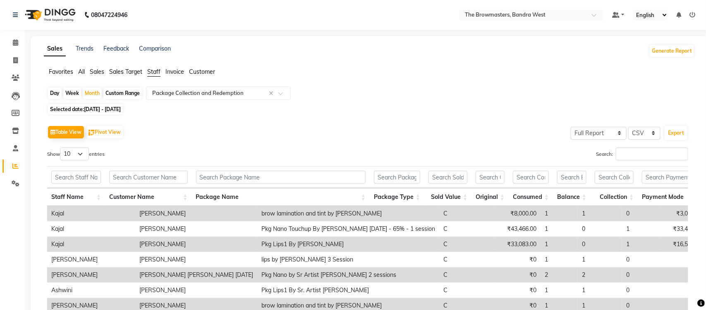
scroll to position [113, 0]
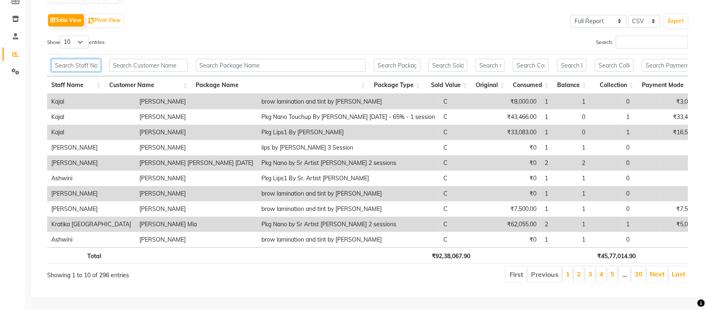
drag, startPoint x: 90, startPoint y: 64, endPoint x: 84, endPoint y: 67, distance: 6.5
click at [90, 64] on input "text" at bounding box center [76, 65] width 50 height 13
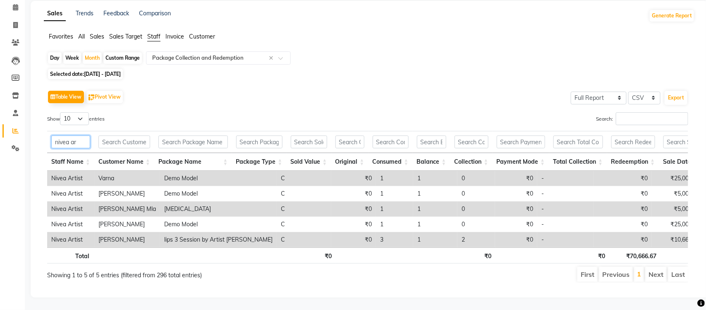
type input "nivea art"
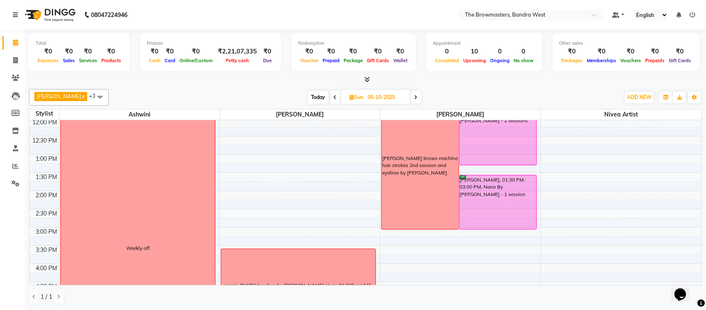
click at [325, 99] on span "Today" at bounding box center [318, 97] width 21 height 13
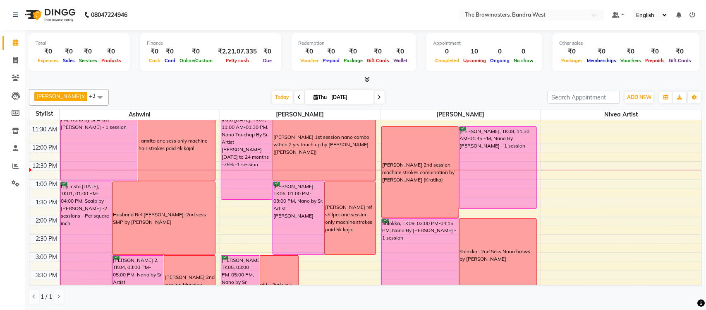
scroll to position [137, 0]
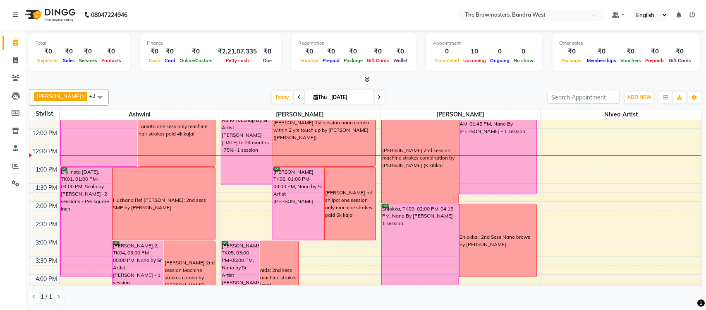
click at [378, 99] on icon at bounding box center [379, 97] width 3 height 5
type input "03-10-2025"
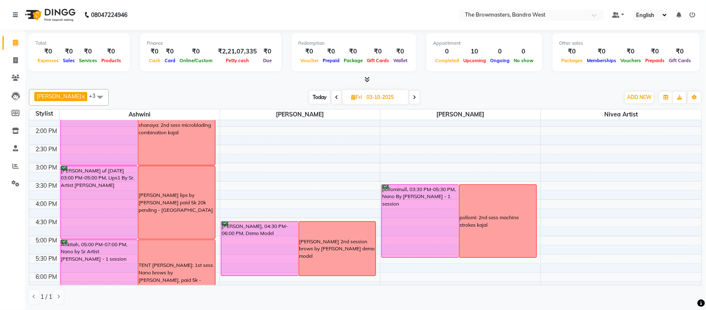
scroll to position [314, 0]
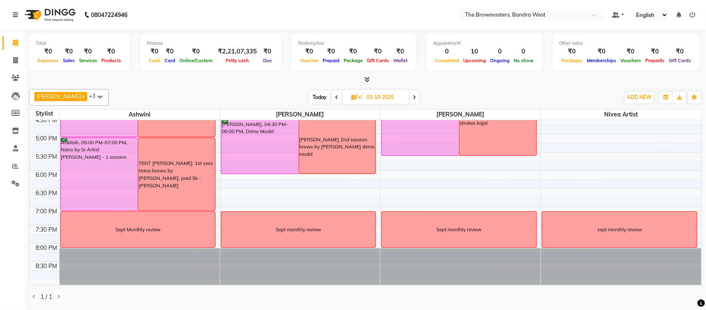
click at [336, 161] on div "[PERSON_NAME] 2nd session brows by [PERSON_NAME] demo model" at bounding box center [337, 147] width 77 height 54
click at [380, 199] on span "Edit Block Time" at bounding box center [372, 198] width 40 height 9
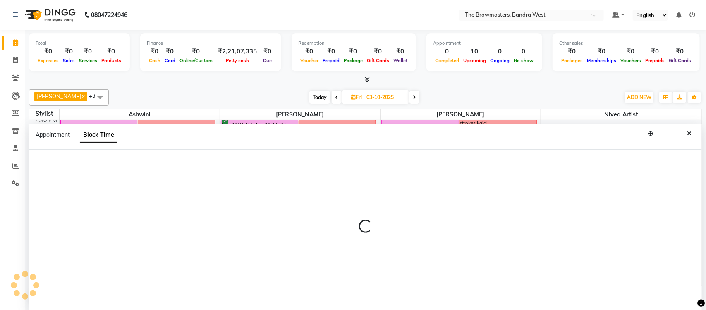
select select "64307"
select select "990"
select select "1080"
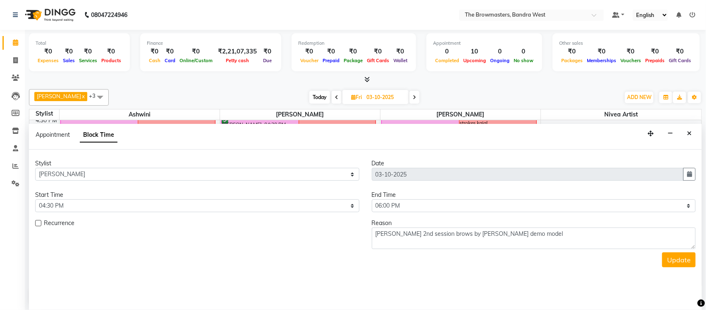
scroll to position [148, 0]
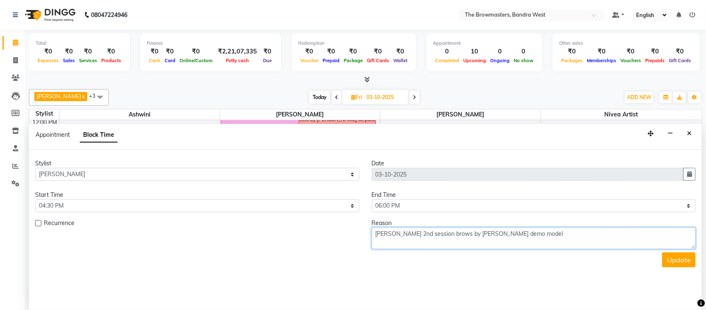
click at [573, 233] on textarea "[PERSON_NAME] 2nd session brows by [PERSON_NAME] demo model" at bounding box center [534, 238] width 324 height 22
type textarea "akshata 2nd session brows by Roshni demo model nivea"
click at [670, 260] on button "Update" at bounding box center [680, 259] width 34 height 15
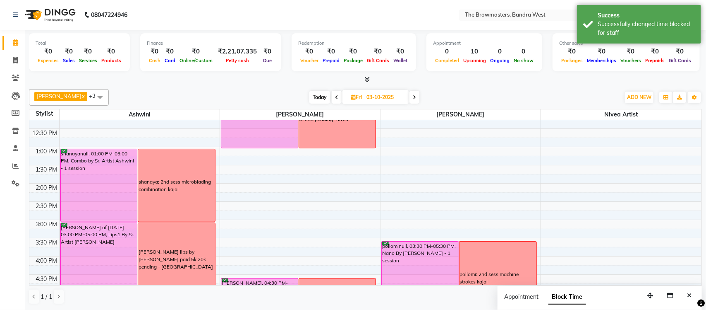
scroll to position [147, 0]
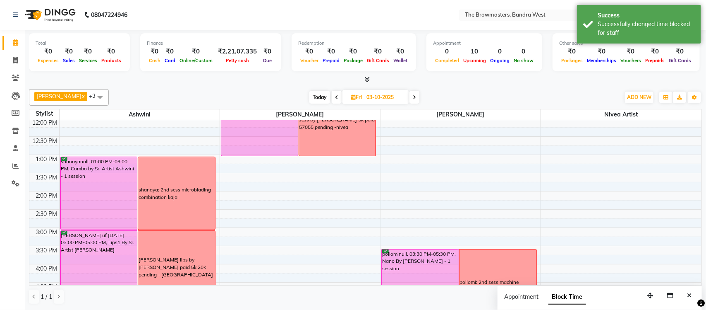
click at [339, 96] on icon at bounding box center [336, 97] width 3 height 5
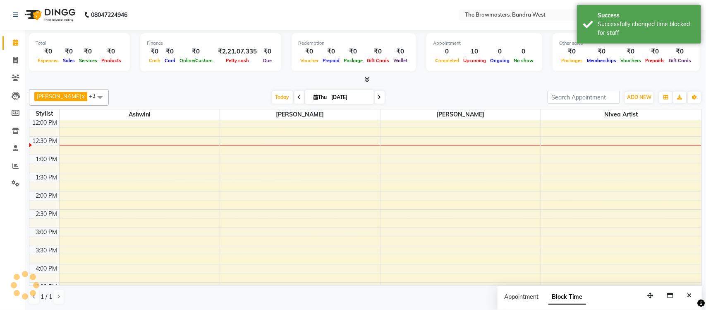
scroll to position [148, 0]
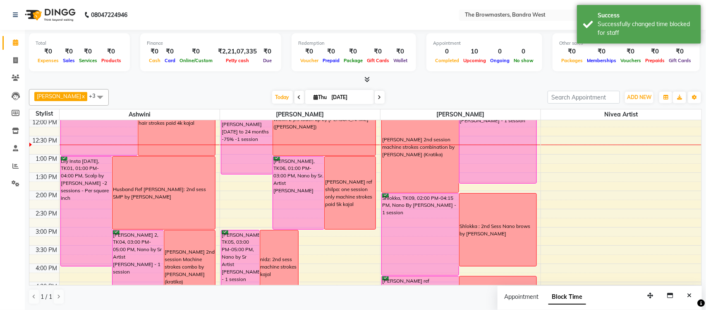
click at [381, 94] on span at bounding box center [380, 97] width 10 height 13
type input "03-10-2025"
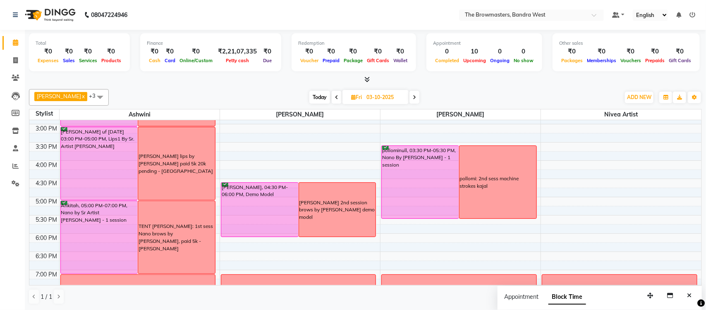
scroll to position [257, 0]
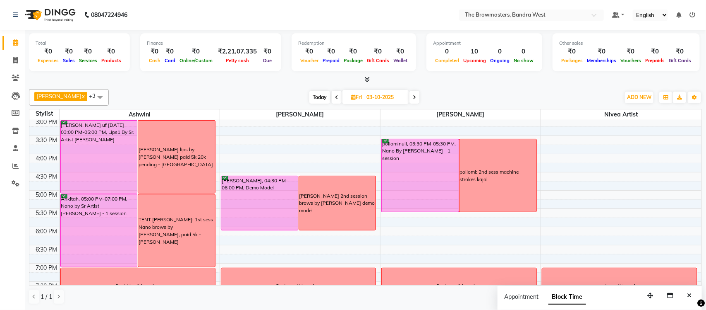
click at [361, 197] on div "[PERSON_NAME] 2nd session brows by [PERSON_NAME] demo model" at bounding box center [338, 203] width 76 height 22
click at [394, 233] on span "Edit Block Time" at bounding box center [396, 234] width 40 height 9
select select "64307"
select select "990"
select select "1080"
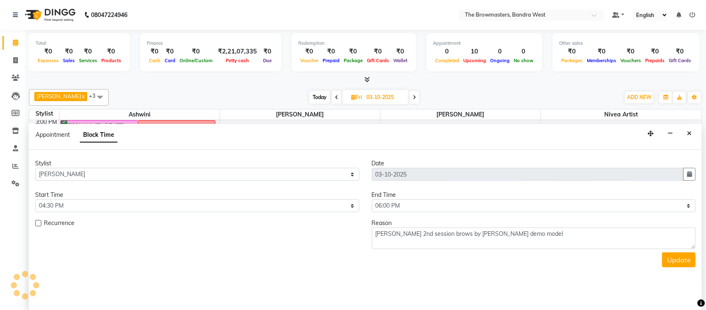
scroll to position [148, 0]
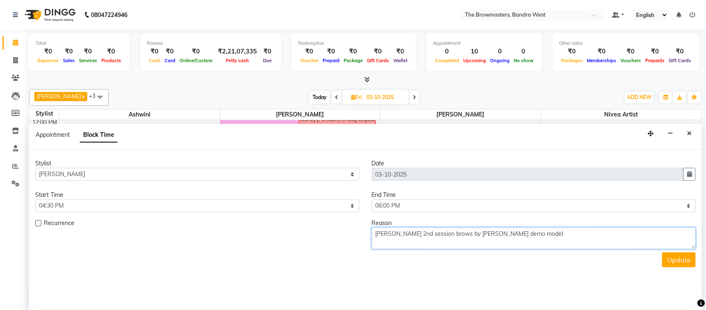
click at [556, 241] on textarea "[PERSON_NAME] 2nd session brows by [PERSON_NAME] demo model" at bounding box center [534, 238] width 324 height 22
click at [578, 243] on textarea "akshata 2nd session brows by Roshni demo model nivea" at bounding box center [534, 238] width 324 height 22
type textarea "akshata 2nd session brows by Roshni demo model nivea"
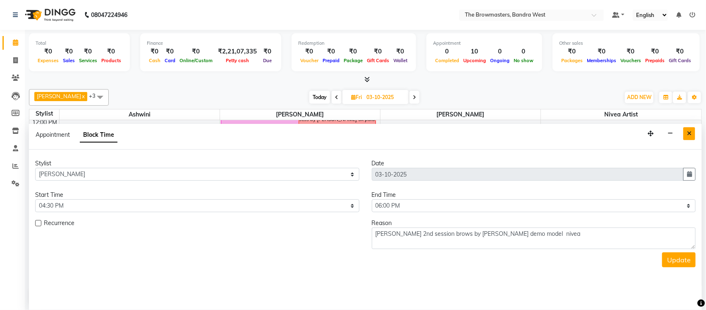
click at [690, 135] on icon "Close" at bounding box center [689, 133] width 5 height 6
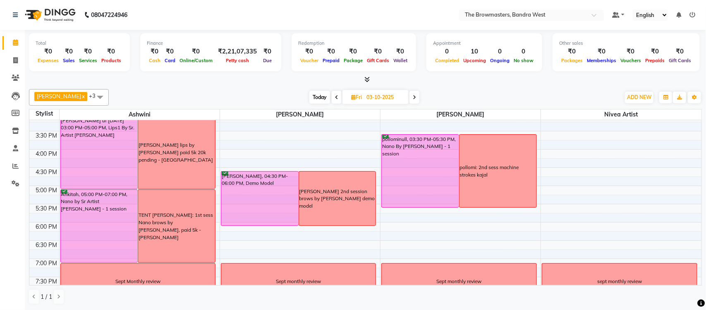
scroll to position [269, 0]
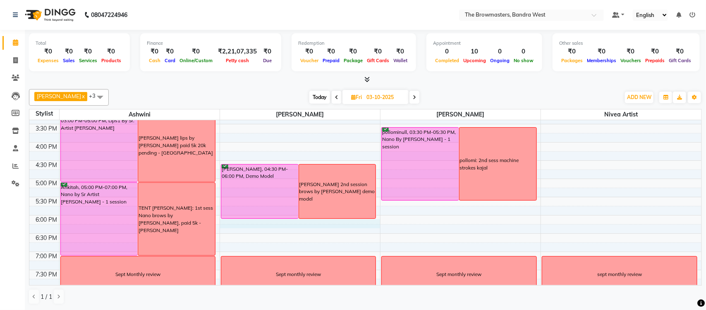
click at [356, 227] on div "8:00 AM 8:30 AM 9:00 AM 9:30 AM 10:00 AM 10:30 AM 11:00 AM 11:30 AM 12:00 PM 12…" at bounding box center [365, 87] width 673 height 473
select select "64307"
select select "1080"
select select "tentative"
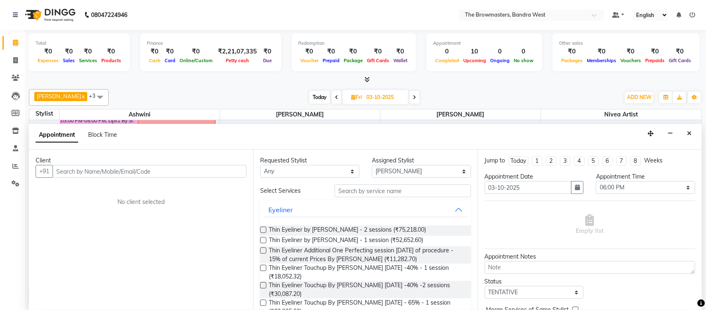
click at [105, 140] on div "Appointment Block Time" at bounding box center [81, 136] width 91 height 19
click at [104, 136] on span "Block Time" at bounding box center [102, 134] width 29 height 7
select select "64307"
select select "1080"
select select "1095"
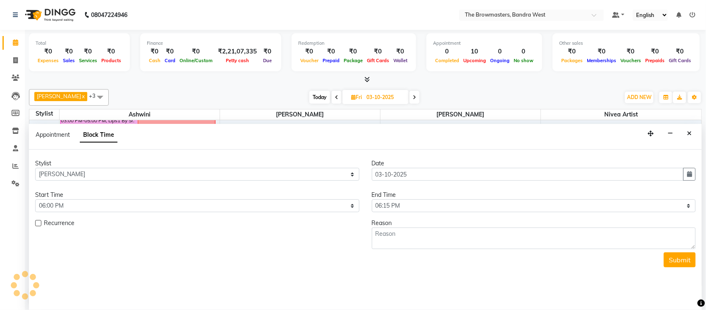
scroll to position [148, 0]
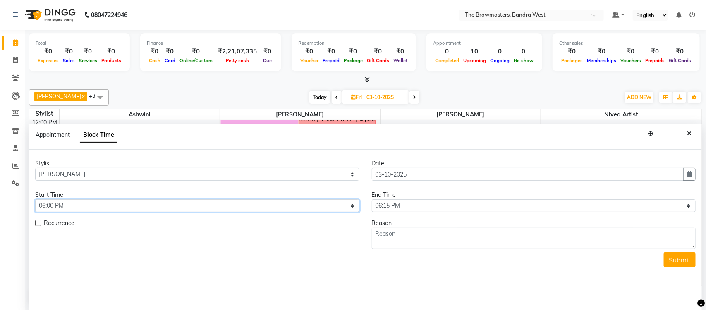
click at [334, 206] on select "Select 09:00 AM 09:15 AM 09:30 AM 09:45 AM 10:00 AM 10:15 AM 10:30 AM 10:45 AM …" at bounding box center [197, 205] width 324 height 13
select select "990"
click at [35, 199] on select "Select 09:00 AM 09:15 AM 09:30 AM 09:45 AM 10:00 AM 10:15 AM 10:30 AM 10:45 AM …" at bounding box center [197, 205] width 324 height 13
click at [406, 207] on select "Select 09:00 AM 09:15 AM 09:30 AM 09:45 AM 10:00 AM 10:15 AM 10:30 AM 10:45 AM …" at bounding box center [534, 205] width 324 height 13
select select "1080"
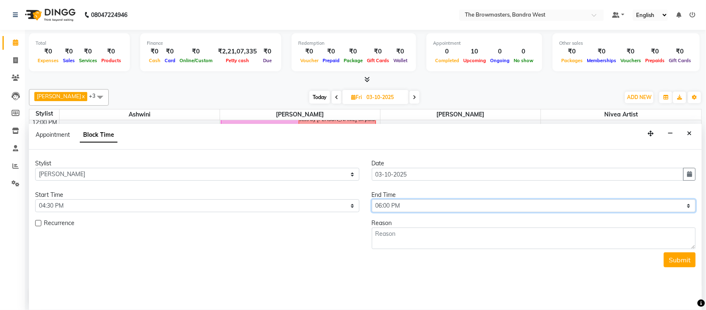
click at [372, 199] on select "Select 09:00 AM 09:15 AM 09:30 AM 09:45 AM 10:00 AM 10:15 AM 10:30 AM 10:45 AM …" at bounding box center [534, 205] width 324 height 13
click at [433, 240] on textarea at bounding box center [534, 238] width 324 height 22
paste textarea "akshata 2nd session brows by Roshni demo model nivea"
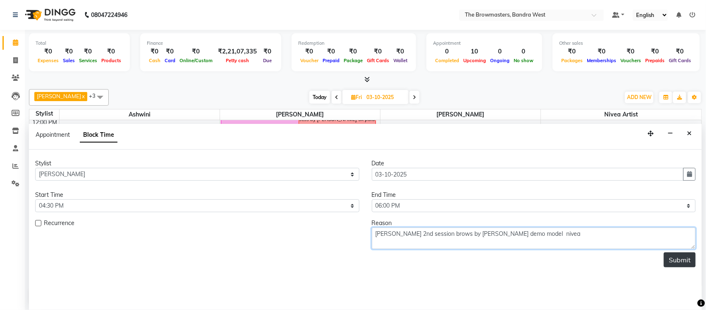
type textarea "akshata 2nd session brows by Roshni demo model nivea"
click at [673, 261] on button "Submit" at bounding box center [680, 259] width 32 height 15
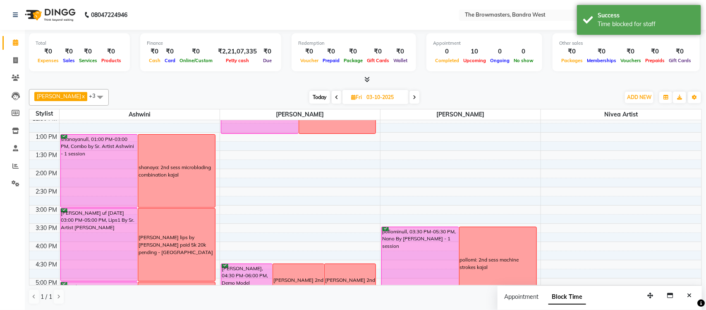
scroll to position [284, 0]
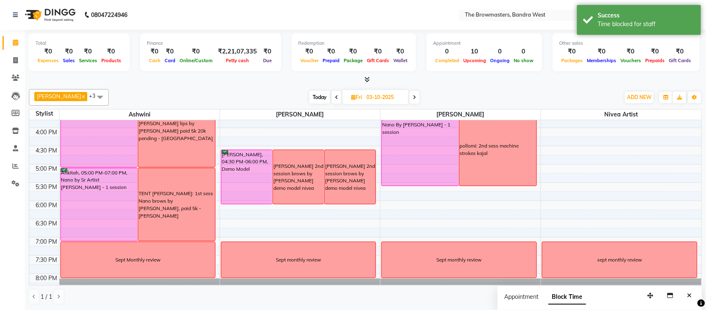
click at [308, 181] on div "akshata 2nd session brows by Roshni demo model nivea" at bounding box center [299, 176] width 50 height 29
click at [334, 205] on span "Delete Block Time" at bounding box center [346, 204] width 47 height 9
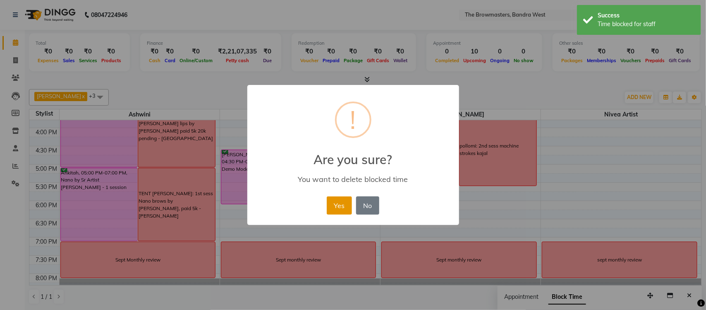
click at [341, 207] on button "Yes" at bounding box center [339, 205] width 25 height 18
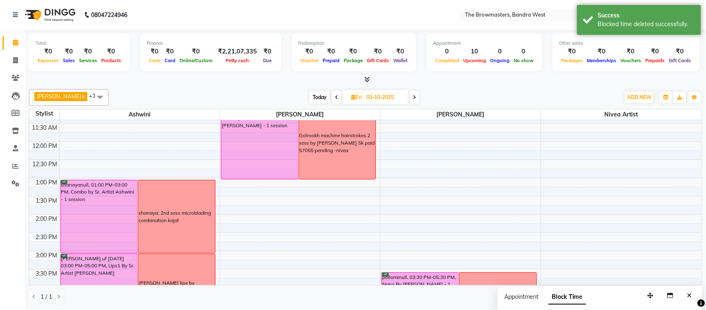
scroll to position [129, 0]
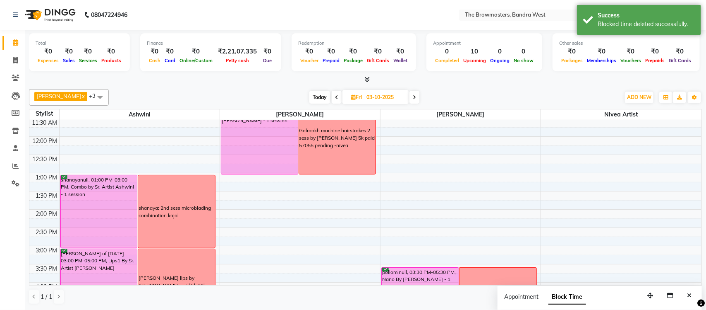
click at [338, 98] on icon at bounding box center [336, 97] width 3 height 5
type input "[DATE]"
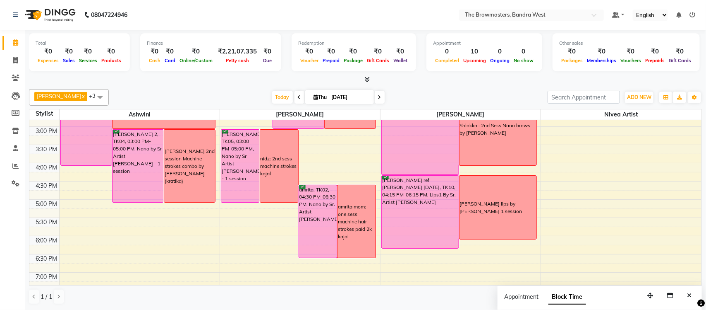
scroll to position [251, 0]
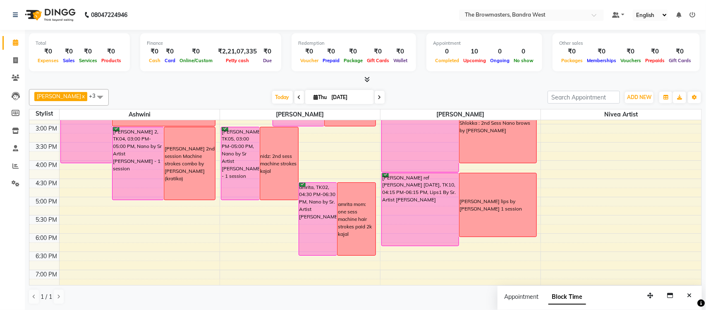
click at [487, 211] on div "[PERSON_NAME] lips by [PERSON_NAME] 1 session" at bounding box center [498, 204] width 76 height 15
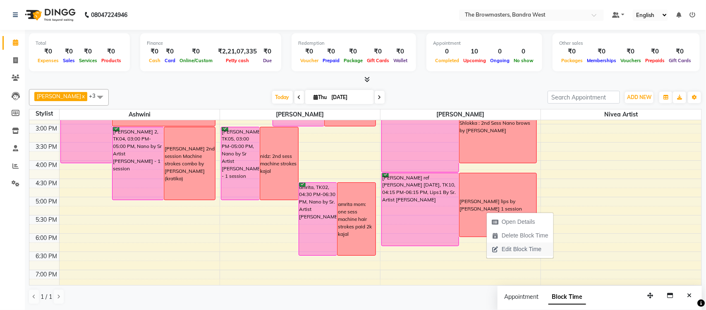
click at [517, 247] on span "Edit Block Time" at bounding box center [522, 249] width 40 height 9
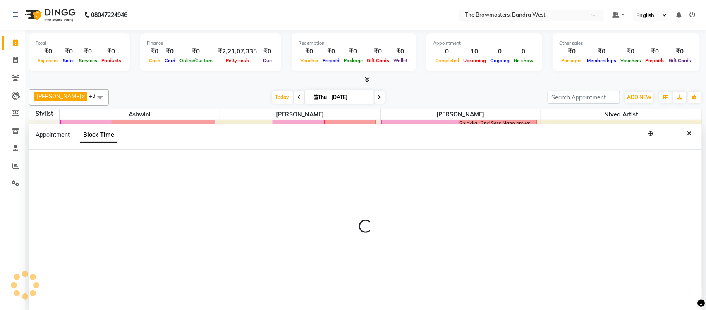
select select "64308"
select select "975"
select select "1080"
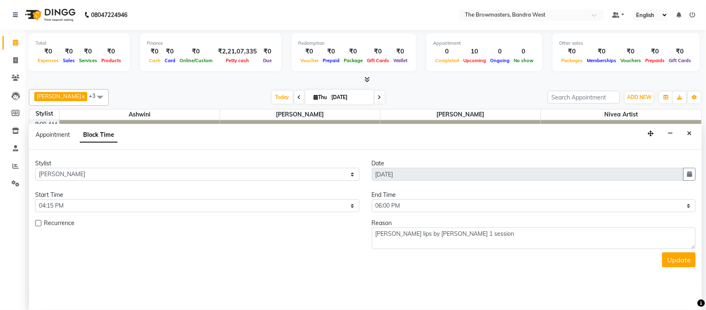
scroll to position [148, 0]
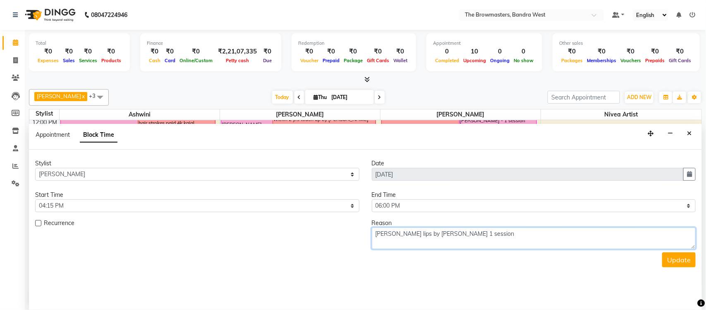
click at [531, 227] on textarea "[PERSON_NAME] lips by [PERSON_NAME] 1 session" at bounding box center [534, 238] width 324 height 22
click at [630, 243] on textarea "Rupal Patel lips by ashmeey 1 session nivea 55000" at bounding box center [534, 238] width 324 height 22
type textarea "Rupal Patel lips by ashmeey 1 session nivea 55000"
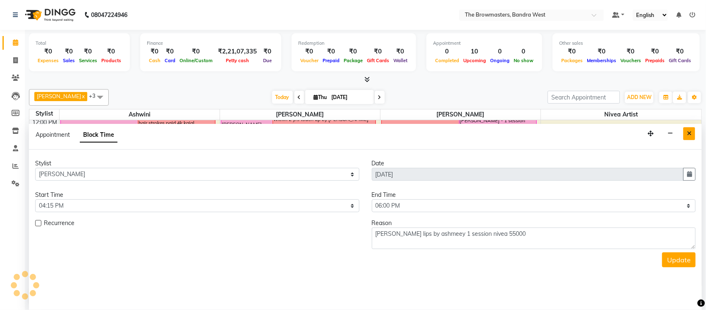
click at [685, 132] on button "Close" at bounding box center [690, 133] width 12 height 13
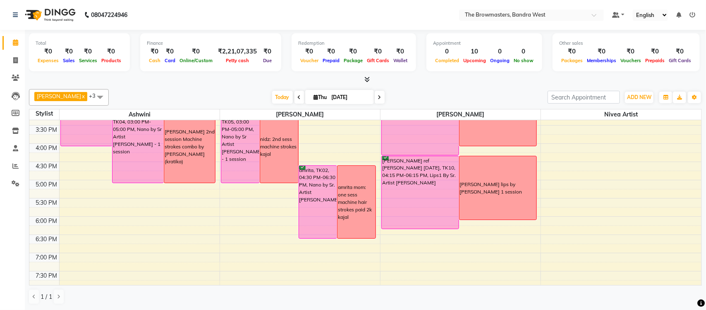
scroll to position [266, 0]
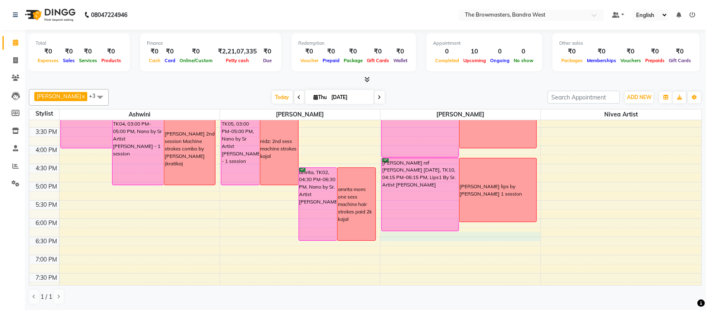
click at [485, 234] on div "8:00 AM 8:30 AM 9:00 AM 9:30 AM 10:00 AM 10:30 AM 11:00 AM 11:30 AM 12:00 PM 12…" at bounding box center [365, 90] width 673 height 473
select select "64308"
select select "tentative"
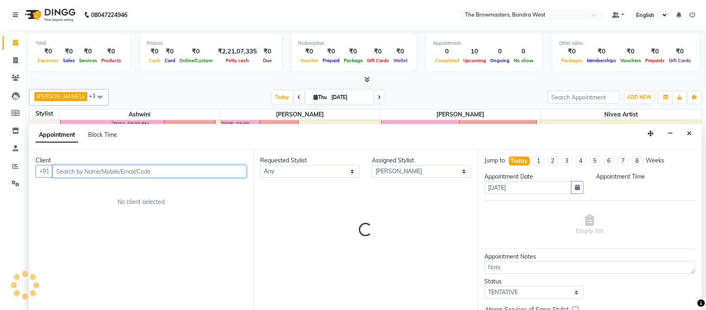
select select "1095"
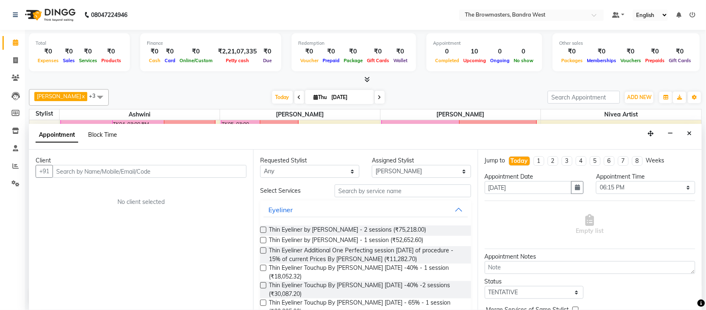
click at [104, 131] on span "Block Time" at bounding box center [102, 134] width 29 height 7
select select "64308"
select select "1095"
select select "1110"
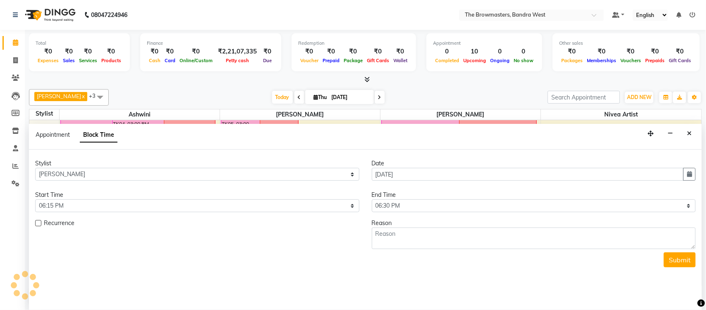
scroll to position [148, 0]
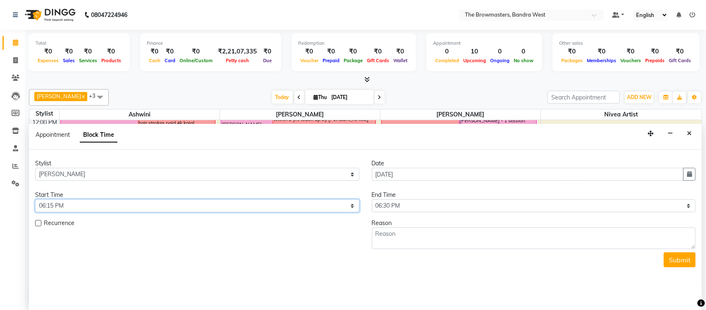
click at [107, 201] on select "Select 09:00 AM 09:15 AM 09:30 AM 09:45 AM 10:00 AM 10:15 AM 10:30 AM 10:45 AM …" at bounding box center [197, 205] width 324 height 13
select select "960"
click at [35, 199] on select "Select 09:00 AM 09:15 AM 09:30 AM 09:45 AM 10:00 AM 10:15 AM 10:30 AM 10:45 AM …" at bounding box center [197, 205] width 324 height 13
click at [401, 207] on select "Select 09:00 AM 09:15 AM 09:30 AM 09:45 AM 10:00 AM 10:15 AM 10:30 AM 10:45 AM …" at bounding box center [534, 205] width 324 height 13
select select "1080"
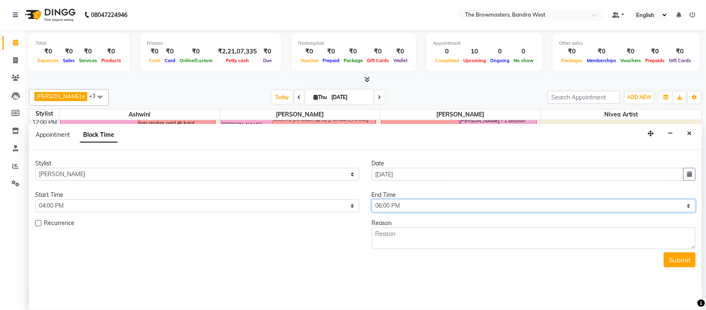
click at [372, 199] on select "Select 09:00 AM 09:15 AM 09:30 AM 09:45 AM 10:00 AM 10:15 AM 10:30 AM 10:45 AM …" at bounding box center [534, 205] width 324 height 13
click at [415, 238] on textarea at bounding box center [534, 238] width 324 height 22
paste textarea "Rupal Patel lips by ashmeey 1 session nivea 55000"
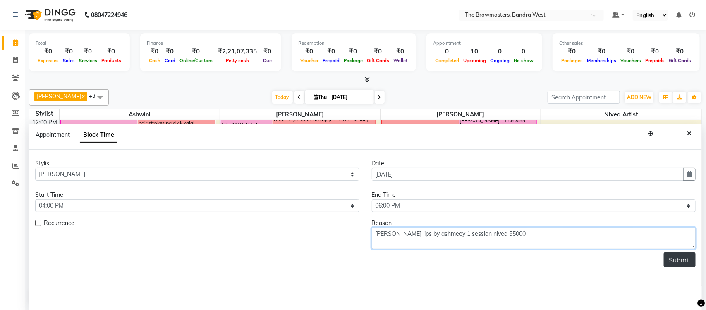
type textarea "Rupal Patel lips by ashmeey 1 session nivea 55000"
click at [687, 262] on button "Submit" at bounding box center [680, 259] width 32 height 15
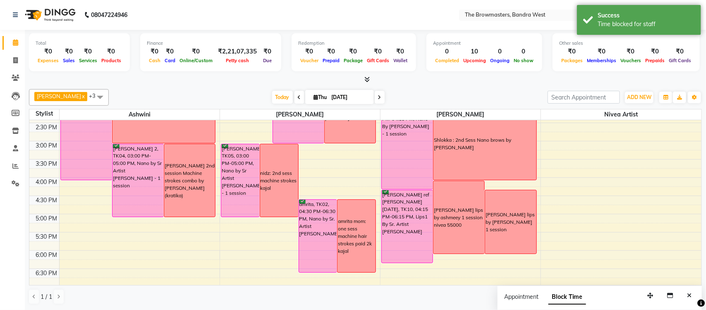
scroll to position [241, 0]
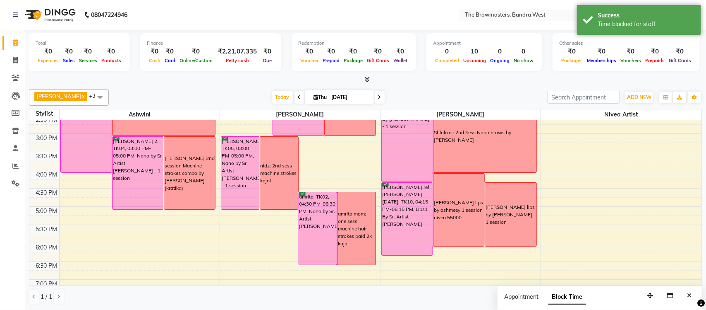
click at [506, 204] on div "[PERSON_NAME] lips by [PERSON_NAME] 1 session" at bounding box center [510, 214] width 51 height 63
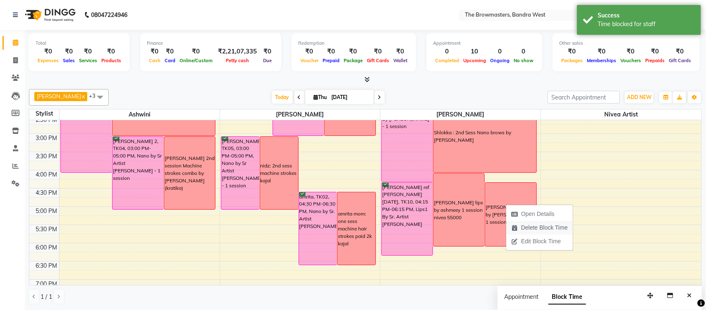
click at [532, 232] on span "Delete Block Time" at bounding box center [540, 228] width 67 height 14
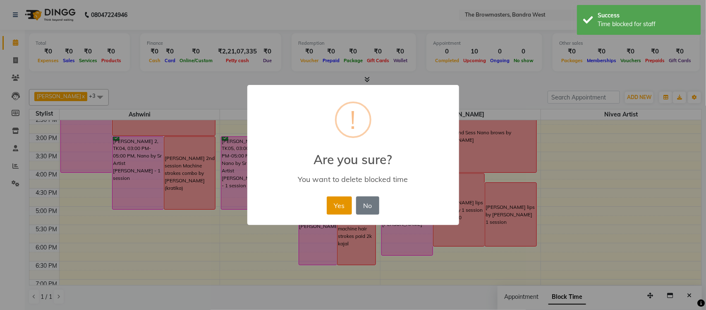
click at [341, 204] on button "Yes" at bounding box center [339, 205] width 25 height 18
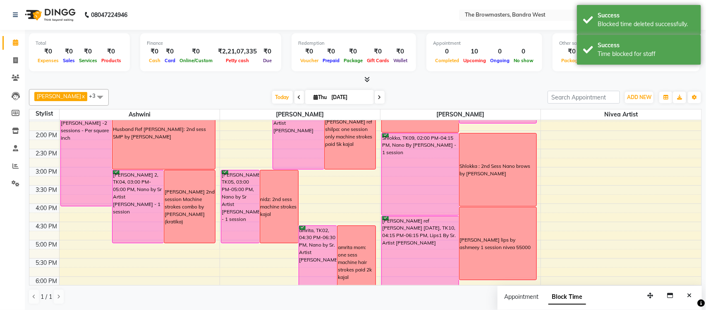
scroll to position [209, 0]
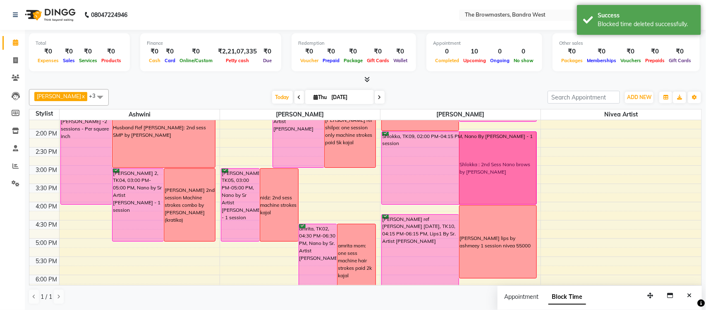
click at [438, 204] on div "Sharon 2nd session machine strokes combination by Ashmeey (Kratika) Sharon, TK0…" at bounding box center [461, 147] width 160 height 473
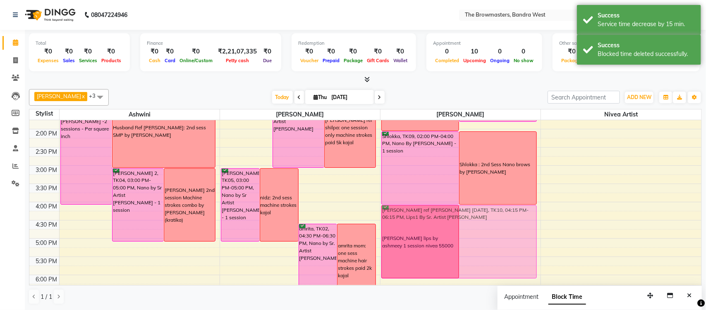
drag, startPoint x: 484, startPoint y: 233, endPoint x: 483, endPoint y: 226, distance: 7.5
click at [483, 226] on div "Sharon 2nd session machine strokes combination by Ashmeey (Kratika) Sharon, TK0…" at bounding box center [461, 147] width 160 height 473
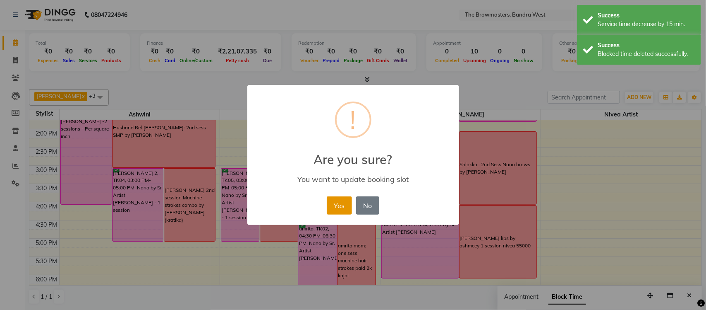
click at [348, 203] on button "Yes" at bounding box center [339, 205] width 25 height 18
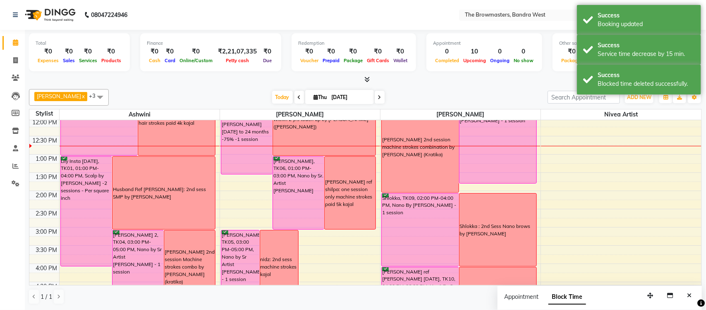
scroll to position [128, 0]
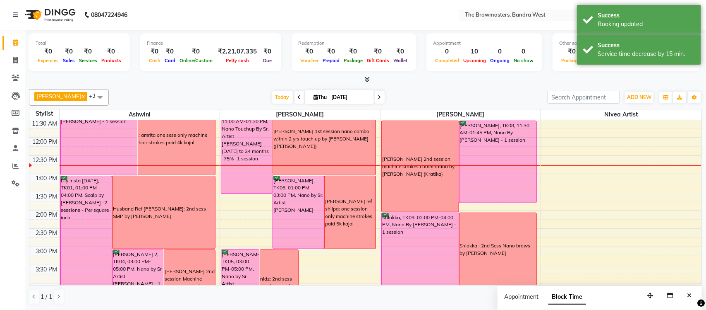
click at [381, 98] on span at bounding box center [380, 97] width 10 height 13
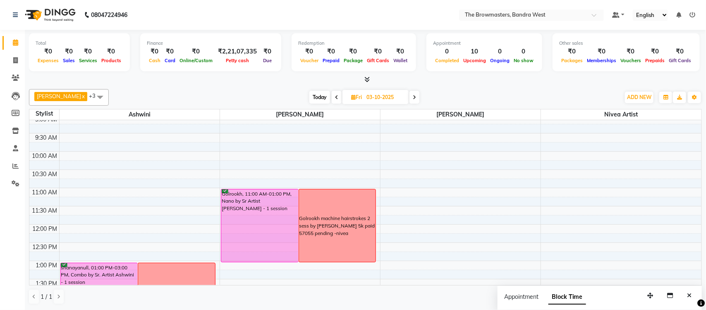
scroll to position [50, 0]
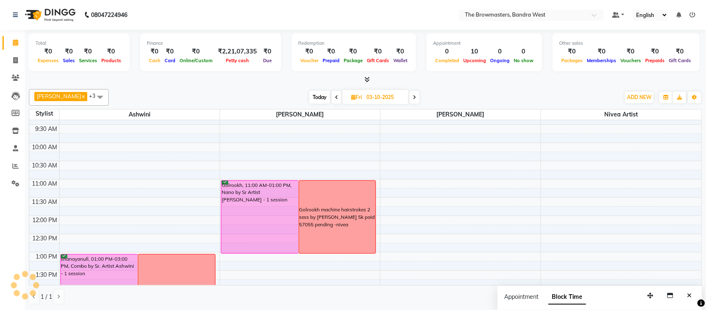
click at [416, 96] on icon at bounding box center [414, 97] width 3 height 5
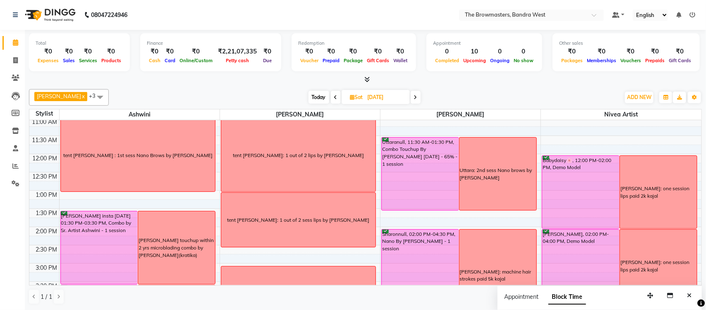
scroll to position [106, 0]
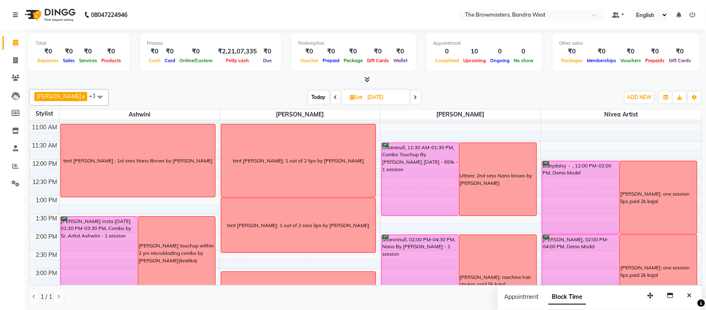
click at [418, 93] on span at bounding box center [416, 97] width 10 height 13
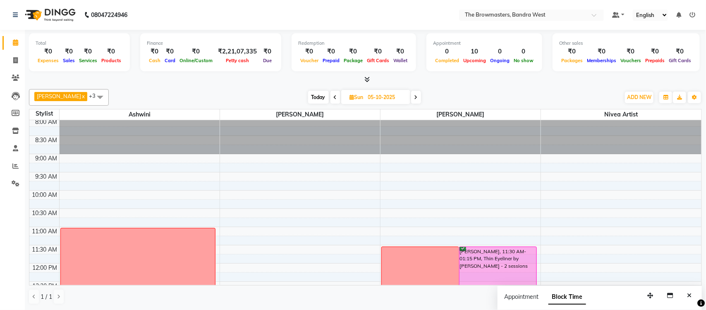
scroll to position [0, 0]
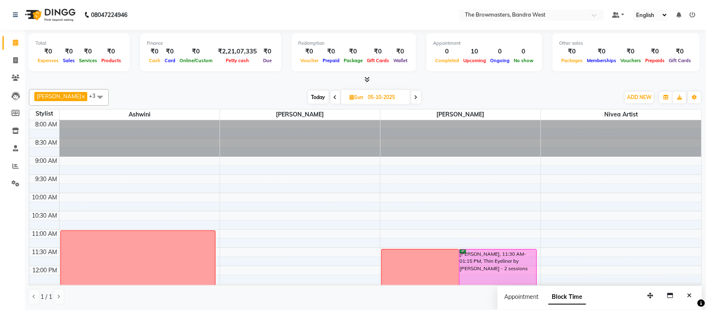
click at [418, 96] on icon at bounding box center [416, 97] width 3 height 5
type input "06-10-2025"
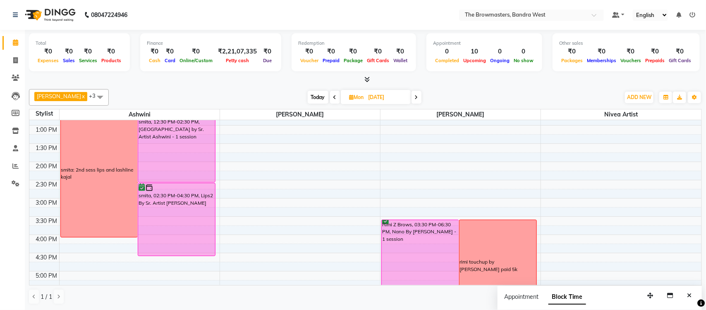
scroll to position [175, 0]
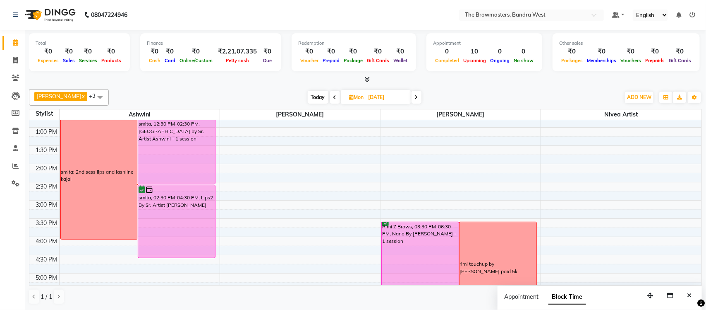
click at [505, 245] on div "rimi touchup by Ashmeey - nivea paid 5k" at bounding box center [498, 267] width 77 height 91
click at [537, 283] on span "Edit Block Time" at bounding box center [540, 283] width 40 height 9
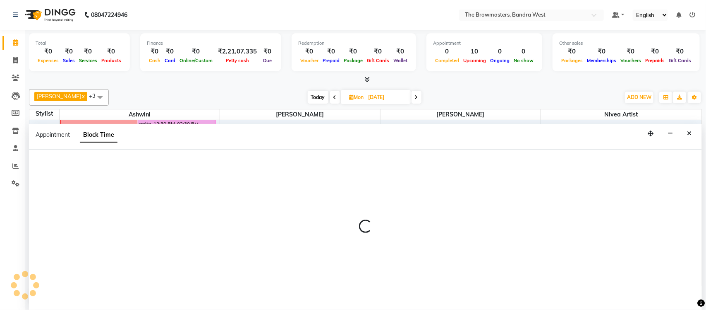
select select "64308"
select select "930"
select select "1080"
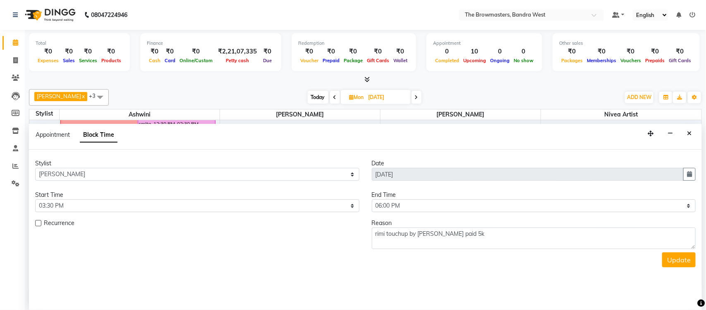
scroll to position [148, 0]
click at [452, 235] on textarea "rimi touchup by Ashmeey - nivea paid 5k" at bounding box center [534, 238] width 324 height 22
click at [507, 236] on textarea "rimi touchup by Ashmeey - paid 5k" at bounding box center [534, 238] width 324 height 22
paste textarea "nivea"
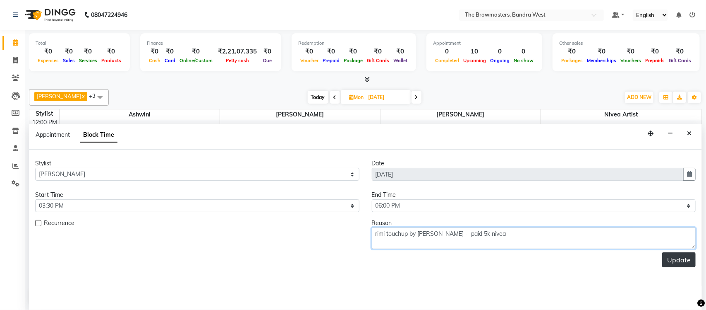
type textarea "rimi touchup by Ashmeey - paid 5k nivea"
click at [672, 259] on button "Update" at bounding box center [680, 259] width 34 height 15
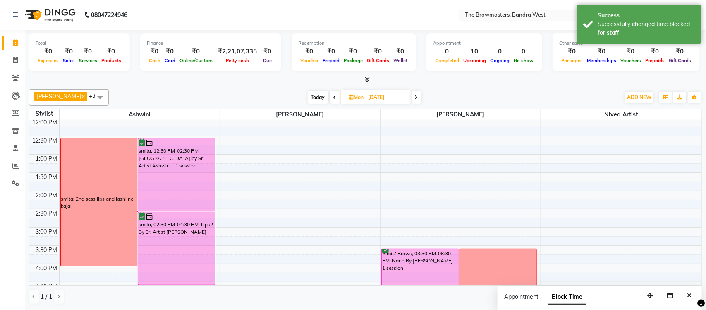
click at [418, 99] on icon at bounding box center [416, 97] width 3 height 5
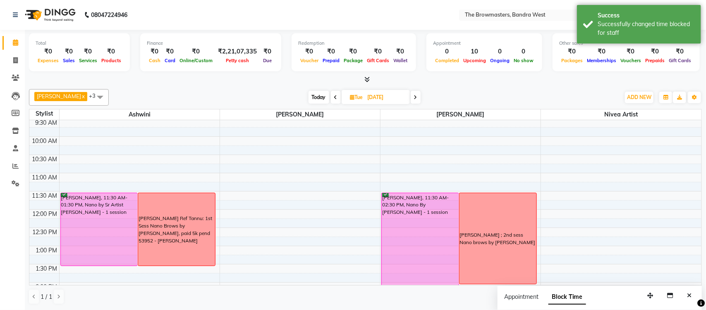
scroll to position [97, 0]
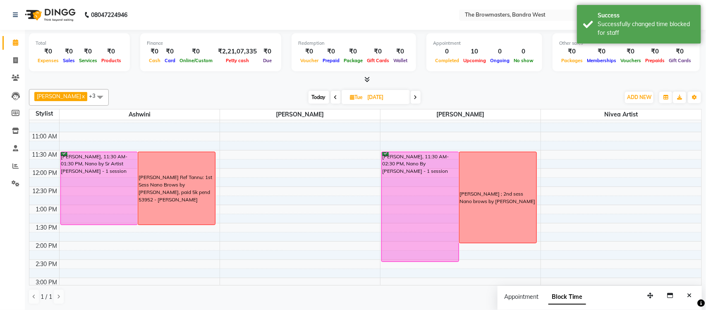
click at [418, 95] on icon at bounding box center [415, 97] width 3 height 5
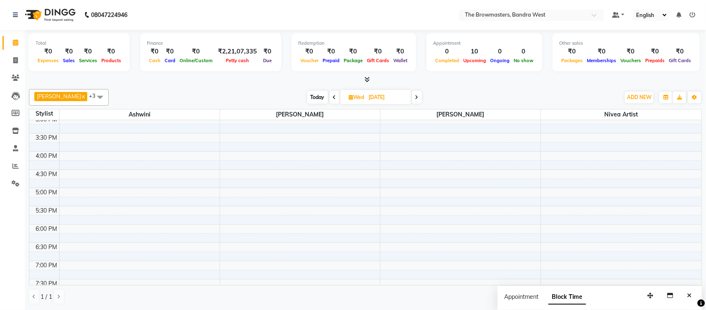
scroll to position [0, 0]
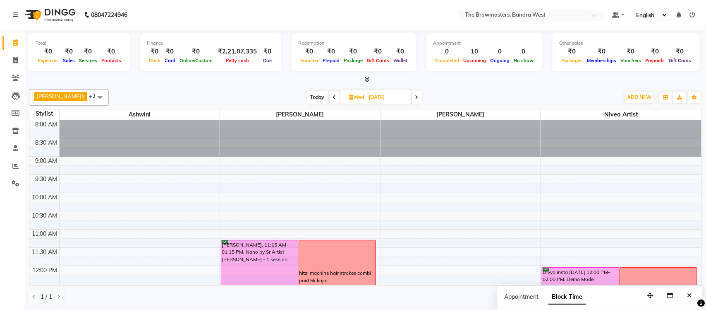
click at [422, 94] on span at bounding box center [417, 97] width 10 height 13
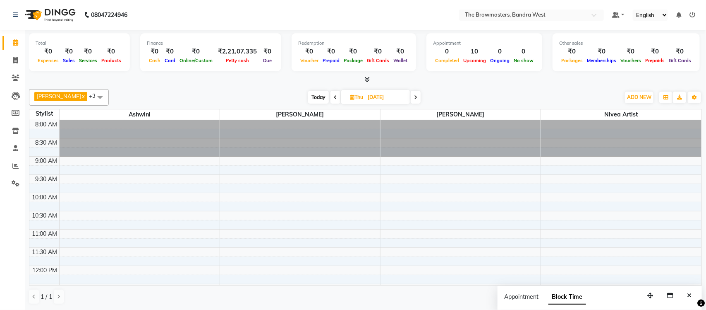
click at [418, 99] on icon at bounding box center [415, 97] width 3 height 5
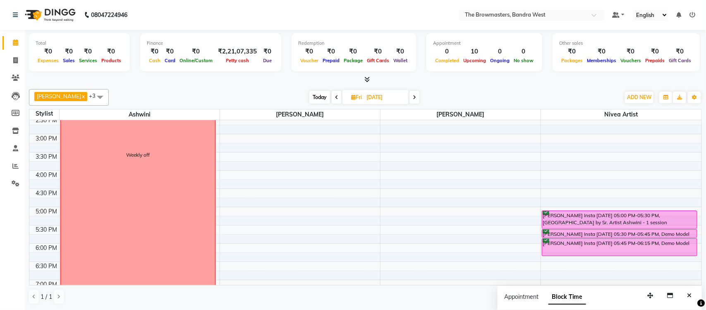
scroll to position [247, 0]
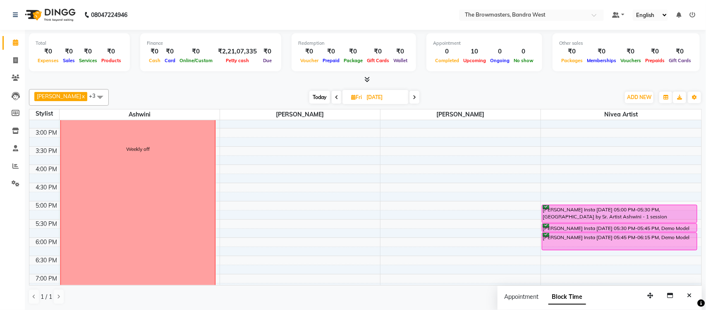
click at [416, 95] on icon at bounding box center [414, 97] width 3 height 5
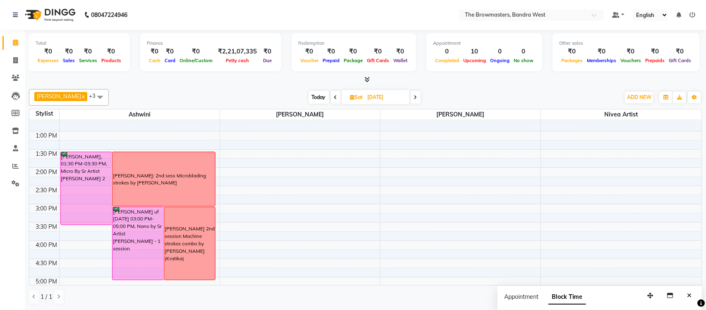
scroll to position [164, 0]
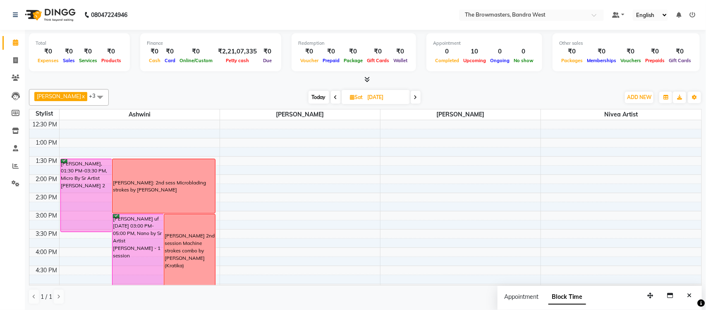
click at [418, 96] on icon at bounding box center [415, 97] width 3 height 5
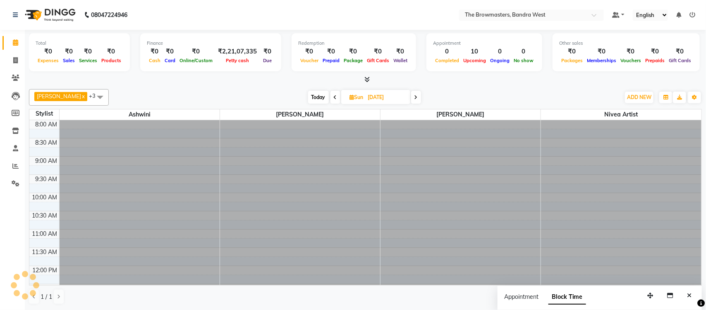
scroll to position [148, 0]
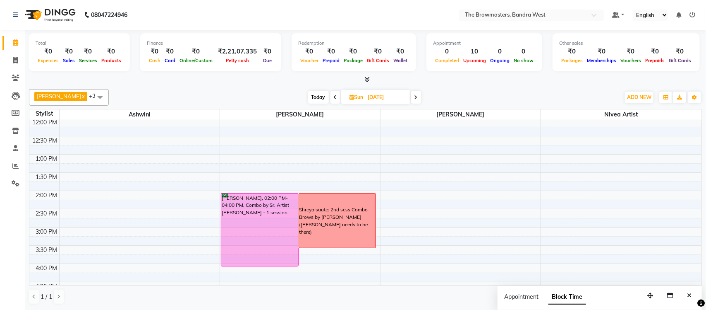
click at [418, 97] on icon at bounding box center [416, 97] width 3 height 5
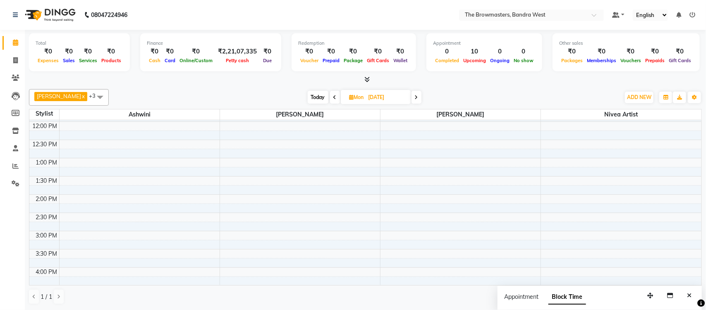
scroll to position [0, 0]
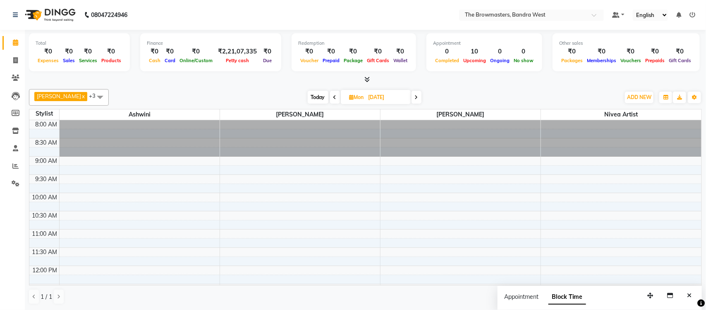
click at [324, 102] on span "Today" at bounding box center [318, 97] width 21 height 13
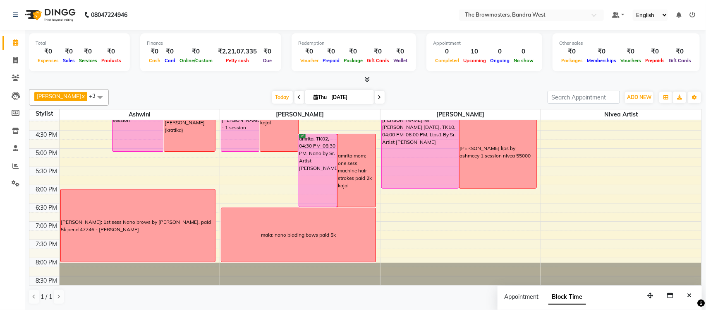
scroll to position [298, 0]
click at [402, 159] on div "Hitanshi ref Rupal Patel sep24, TK10, 04:00 PM-06:00 PM, Lips1 By Sr. Artist As…" at bounding box center [420, 152] width 77 height 72
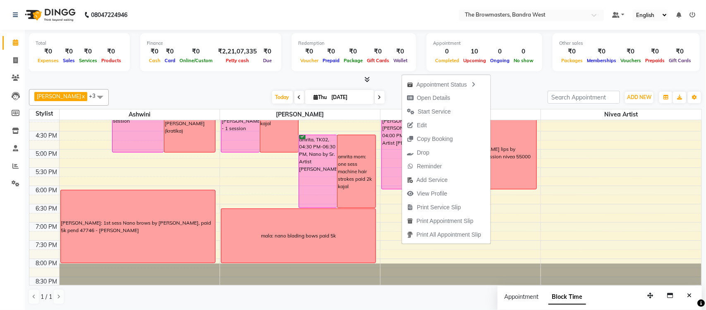
click at [512, 92] on div "Today Thu 02-10-2025" at bounding box center [328, 97] width 431 height 12
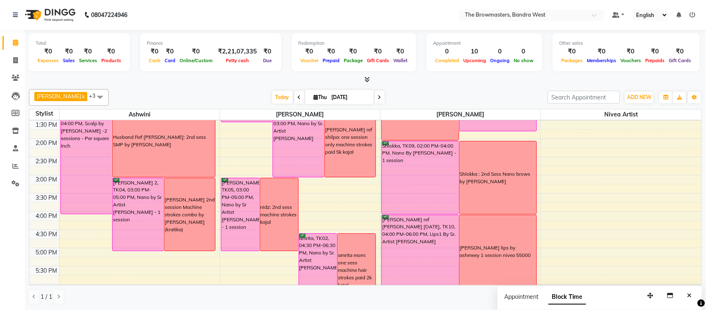
scroll to position [201, 0]
click at [381, 95] on span at bounding box center [380, 97] width 10 height 13
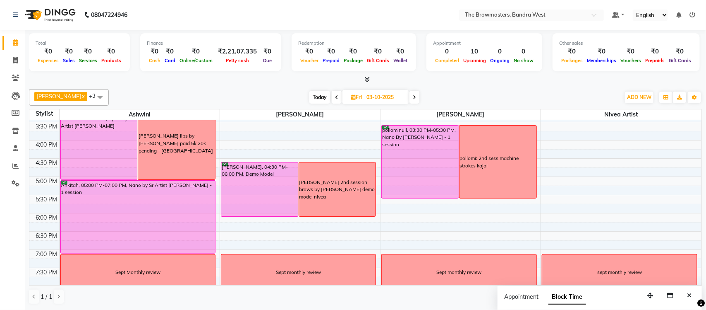
scroll to position [278, 0]
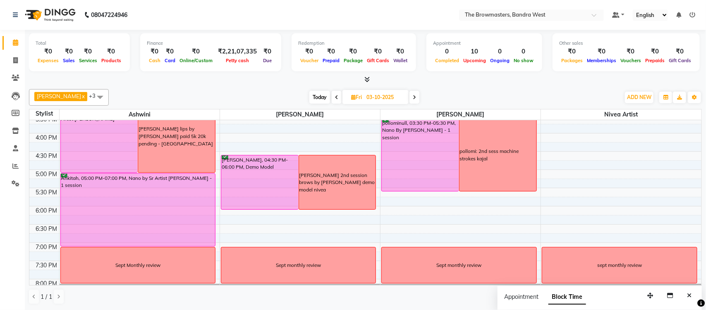
click at [324, 94] on span "Today" at bounding box center [320, 97] width 21 height 13
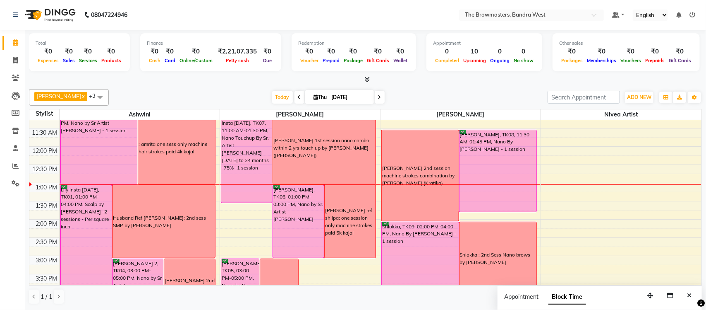
scroll to position [114, 0]
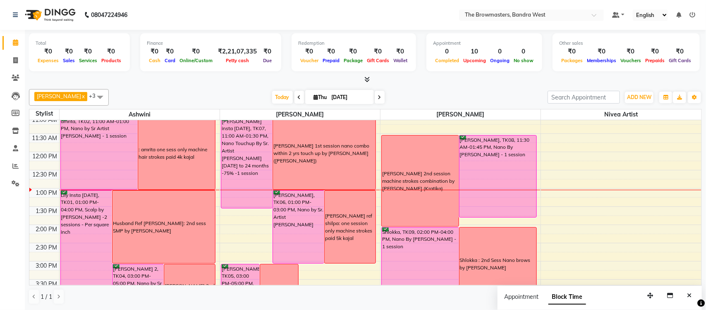
click at [382, 95] on span at bounding box center [380, 97] width 10 height 13
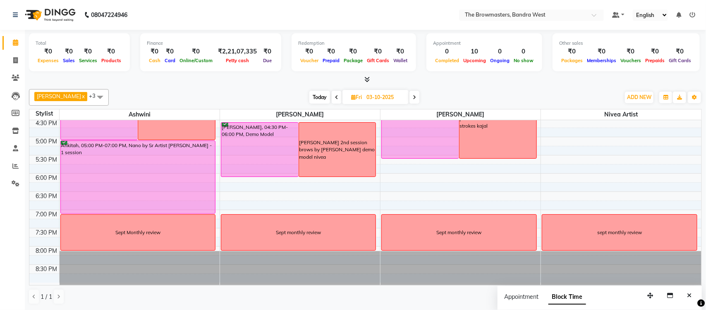
scroll to position [314, 0]
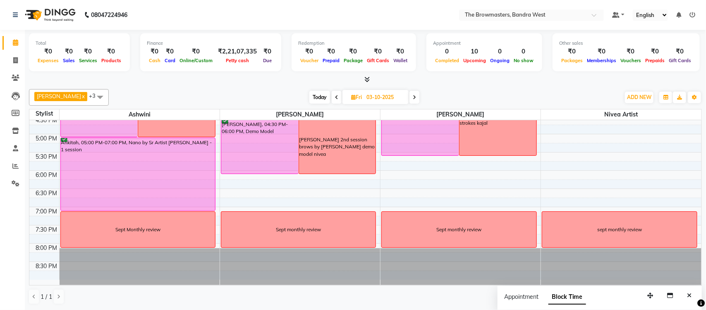
click at [418, 100] on span at bounding box center [415, 97] width 10 height 13
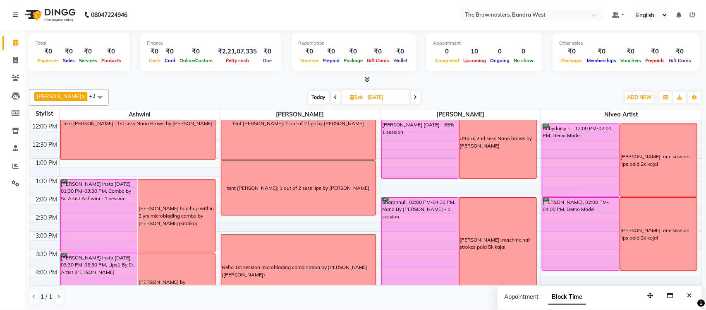
scroll to position [160, 0]
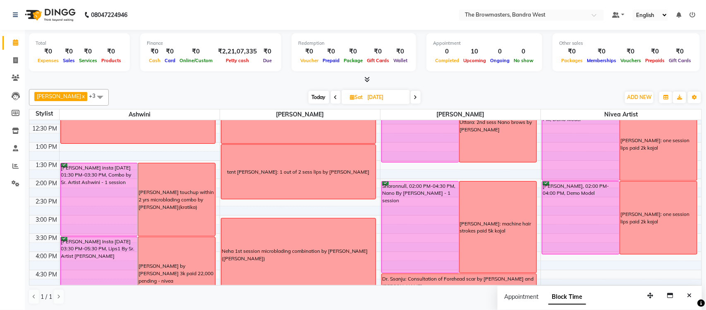
click at [421, 97] on span at bounding box center [416, 97] width 10 height 13
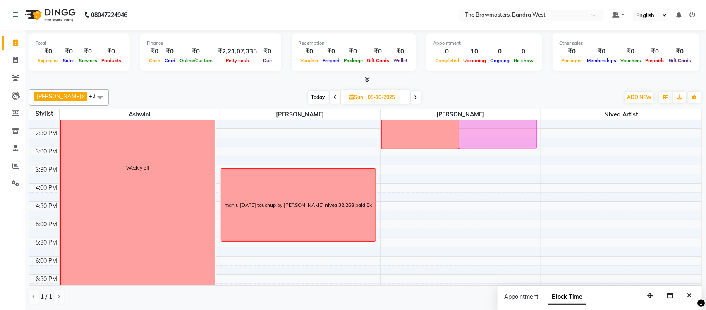
scroll to position [228, 0]
click at [418, 99] on icon at bounding box center [416, 97] width 3 height 5
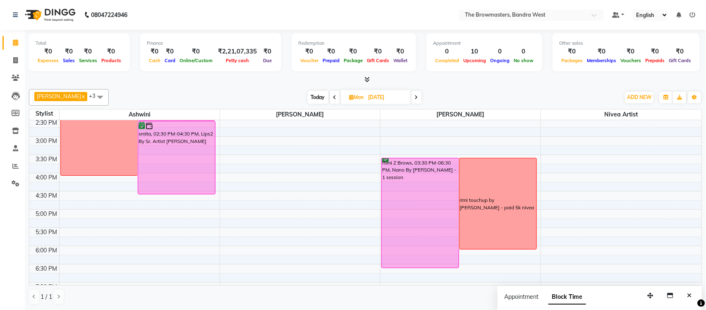
scroll to position [240, 0]
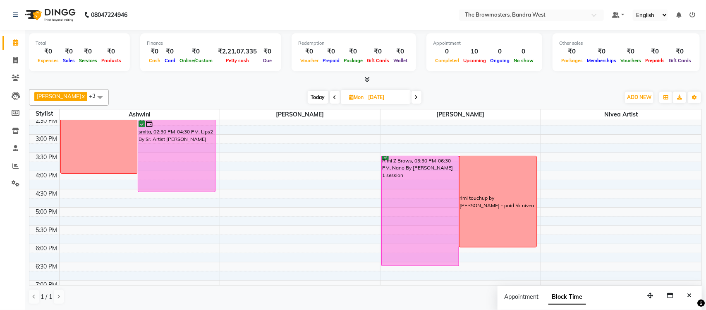
click at [422, 96] on span at bounding box center [417, 97] width 10 height 13
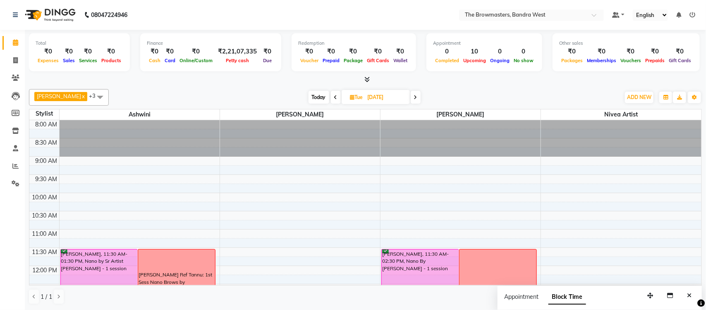
scroll to position [142, 0]
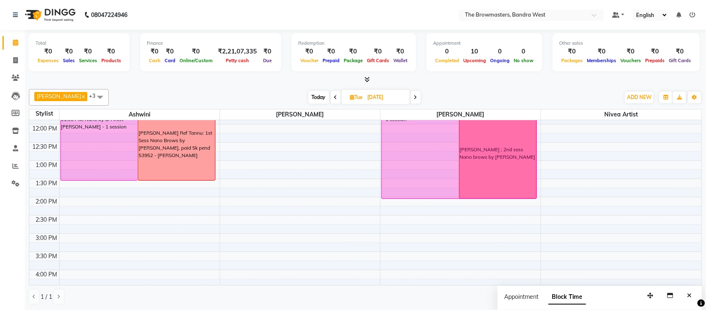
drag, startPoint x: 431, startPoint y: 216, endPoint x: 437, endPoint y: 198, distance: 18.6
click at [437, 198] on div "Sharon, 11:30 AM-02:30 PM, Nano By Ashmi - 1 session Eesha Agarwal ; 2nd sess N…" at bounding box center [461, 214] width 160 height 473
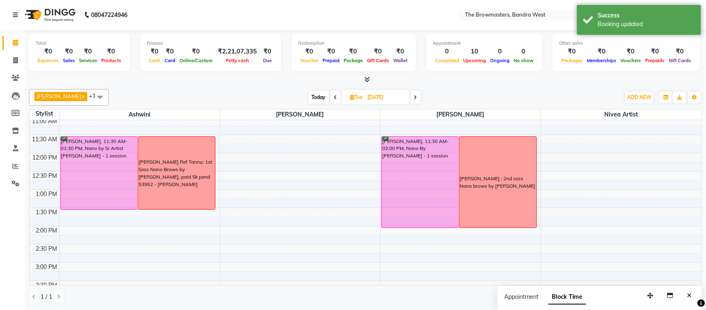
scroll to position [0, 0]
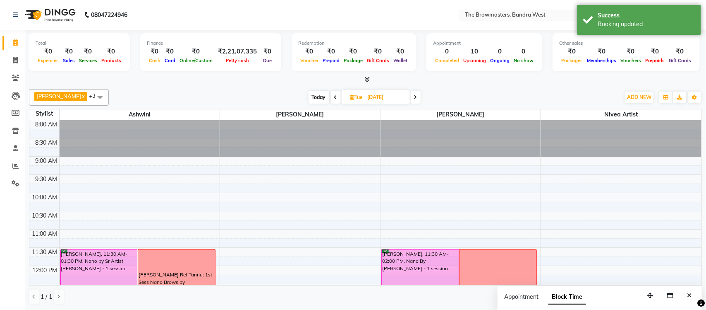
click at [418, 98] on icon at bounding box center [415, 97] width 3 height 5
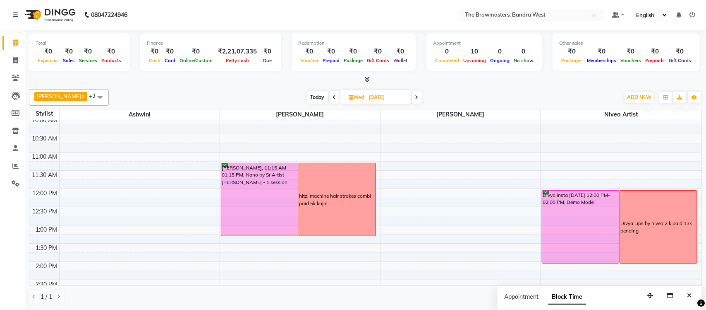
scroll to position [81, 0]
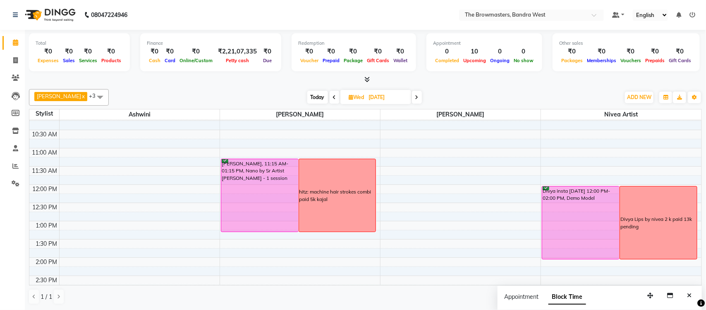
click at [418, 95] on icon at bounding box center [417, 97] width 3 height 5
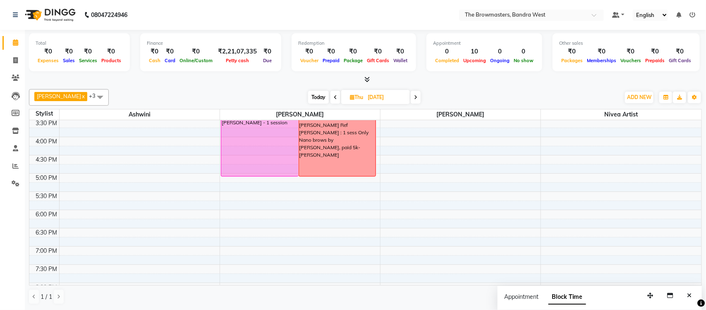
scroll to position [314, 0]
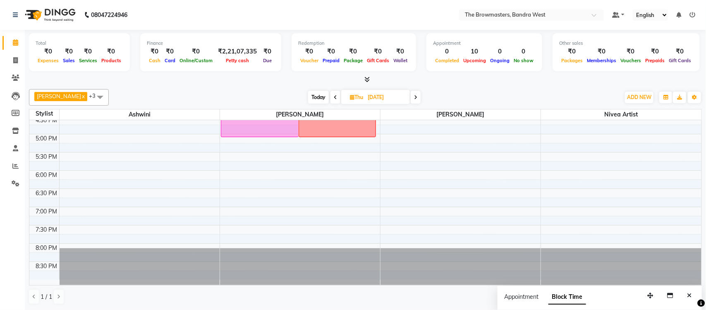
click at [418, 98] on icon at bounding box center [415, 97] width 3 height 5
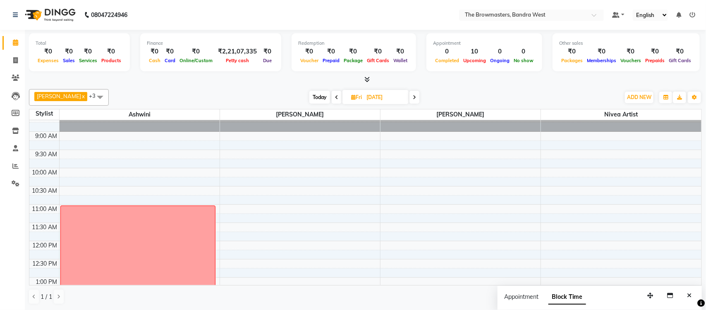
scroll to position [22, 0]
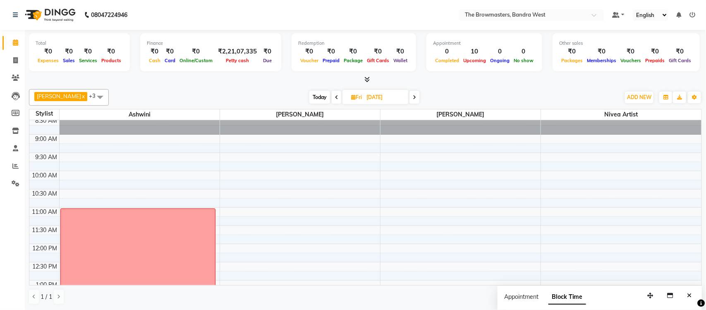
click at [416, 99] on icon at bounding box center [414, 97] width 3 height 5
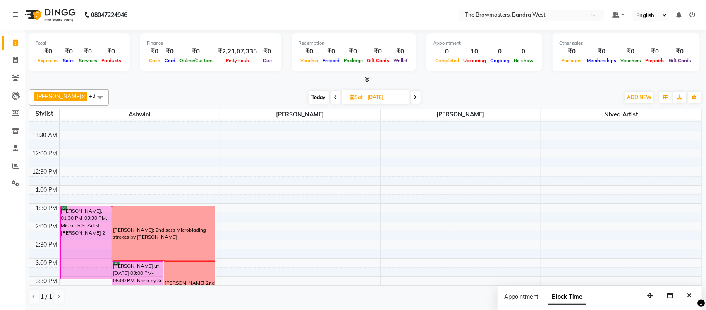
scroll to position [0, 0]
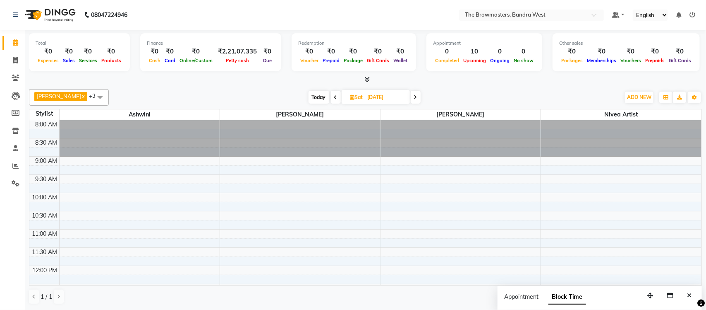
click at [421, 91] on span at bounding box center [416, 97] width 10 height 13
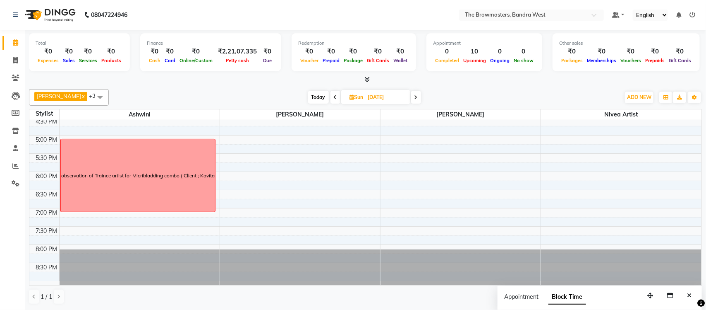
scroll to position [314, 0]
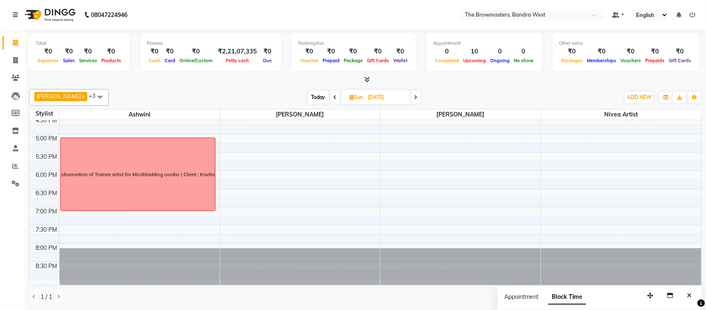
click at [421, 102] on span at bounding box center [416, 97] width 10 height 13
type input "13-10-2025"
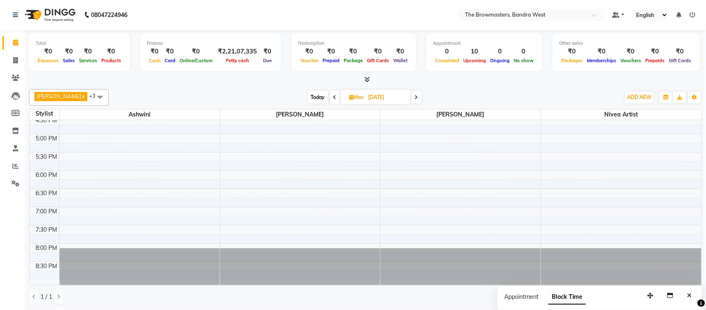
scroll to position [0, 0]
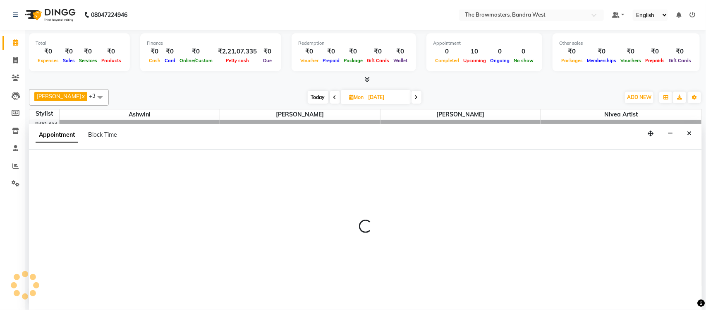
select select "88429"
select select "tentative"
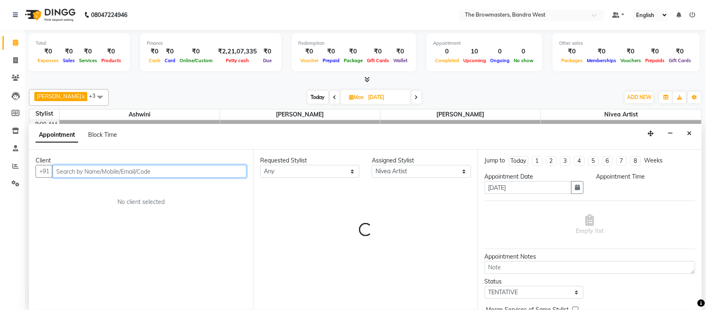
select select "645"
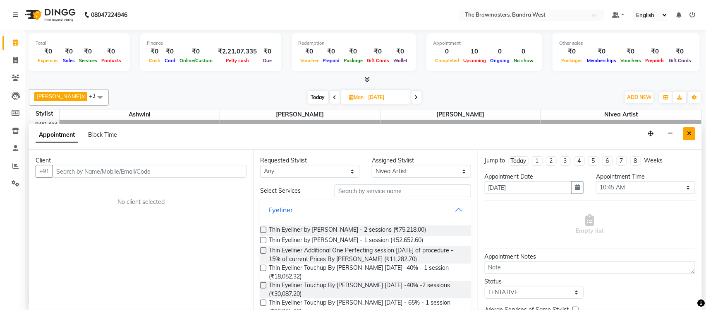
click at [694, 132] on button "Close" at bounding box center [690, 133] width 12 height 13
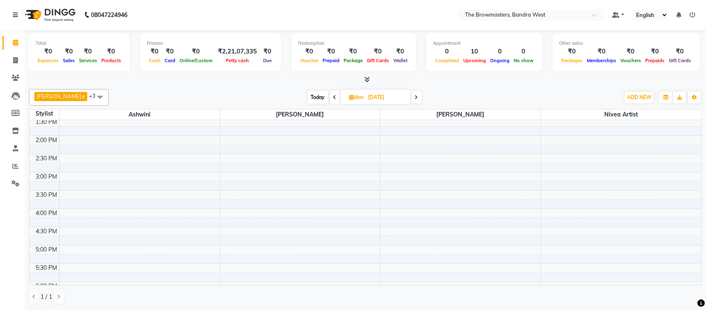
scroll to position [314, 0]
